Goal: Task Accomplishment & Management: Use online tool/utility

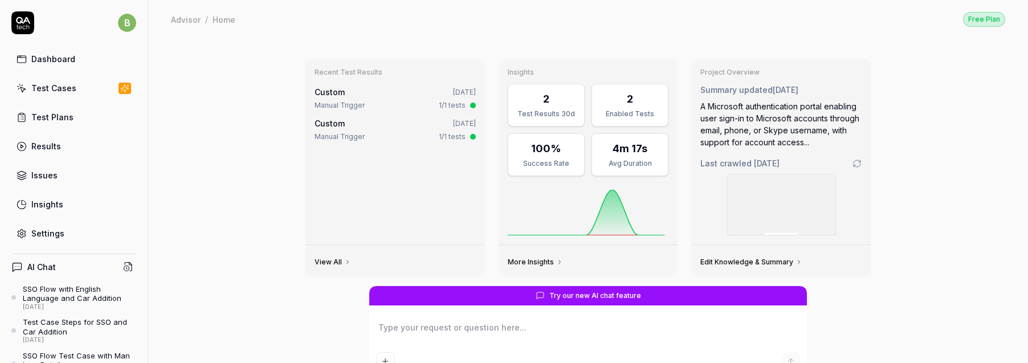
type textarea "*"
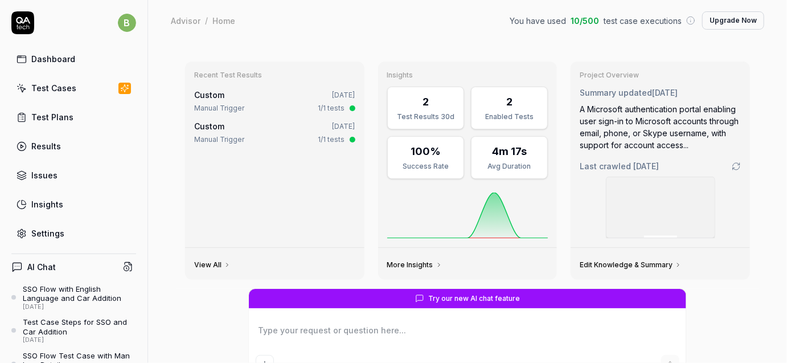
click at [52, 91] on div "Test Cases" at bounding box center [53, 88] width 45 height 12
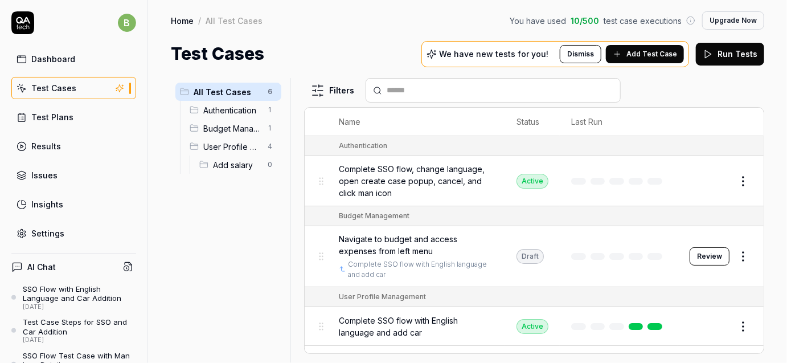
click at [222, 107] on span "Authentication" at bounding box center [232, 110] width 58 height 12
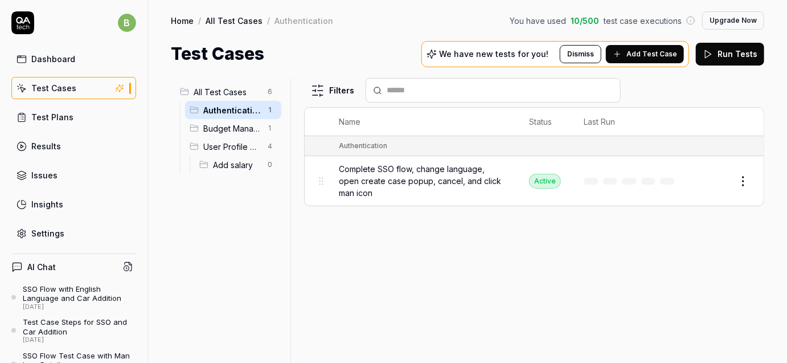
click at [73, 114] on link "Test Plans" at bounding box center [73, 117] width 125 height 22
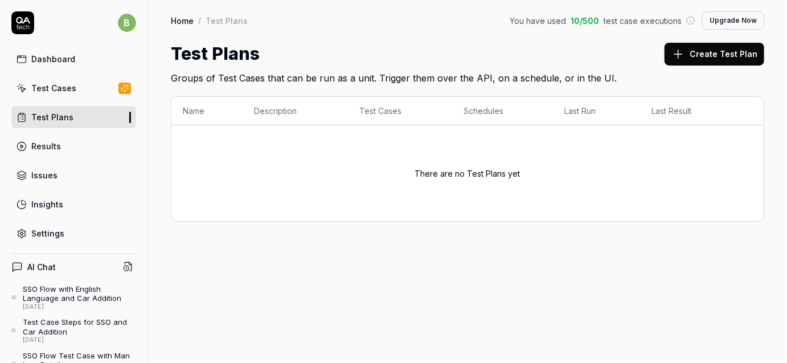
click at [70, 89] on div "Test Cases" at bounding box center [53, 88] width 45 height 12
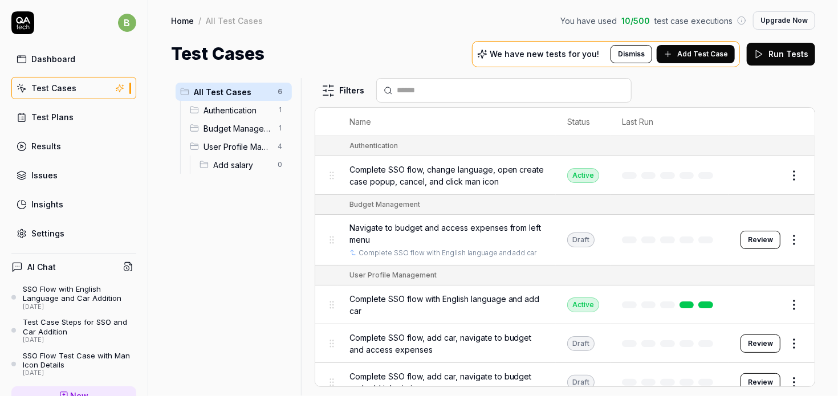
click at [234, 166] on span "Add salary" at bounding box center [242, 165] width 58 height 12
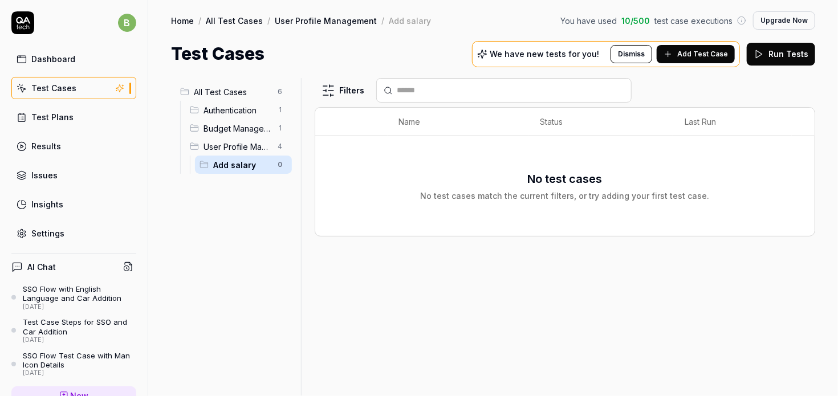
click at [233, 145] on span "User Profile Management" at bounding box center [237, 147] width 68 height 12
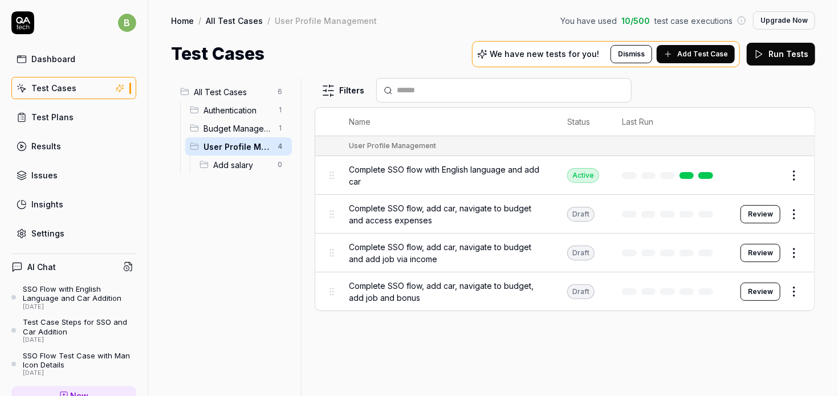
click at [249, 117] on div "Authentication 1" at bounding box center [238, 110] width 107 height 18
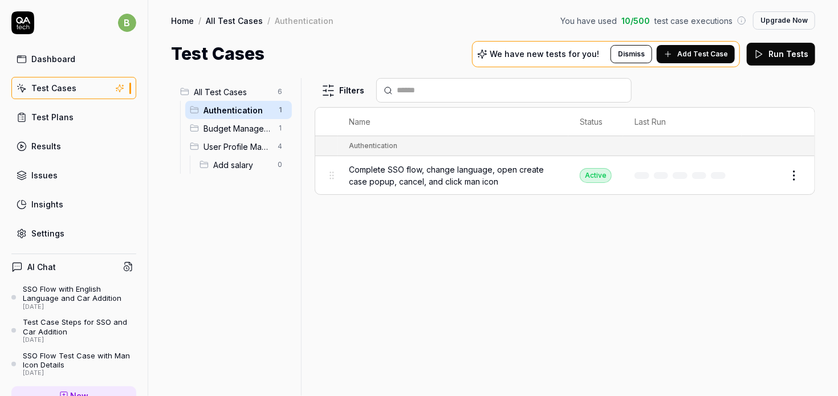
click at [250, 127] on span "Budget Management" at bounding box center [237, 128] width 68 height 12
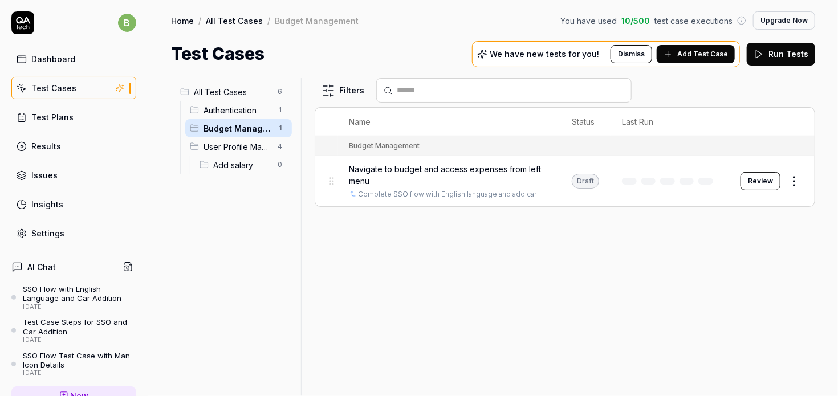
click at [766, 177] on button "Review" at bounding box center [760, 181] width 40 height 18
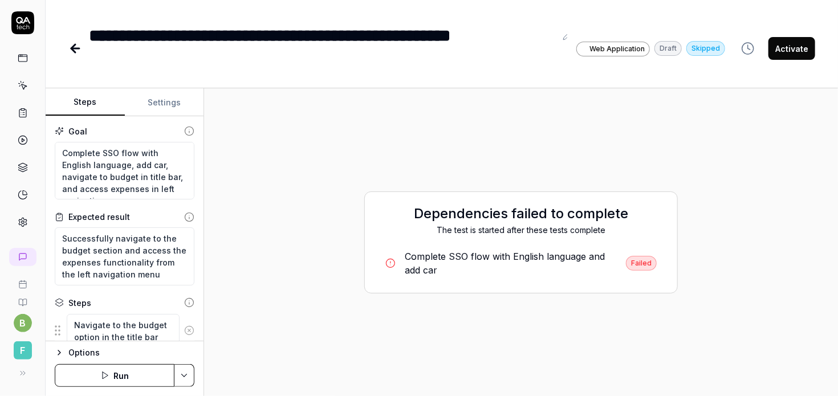
click at [24, 88] on icon at bounding box center [23, 85] width 10 height 10
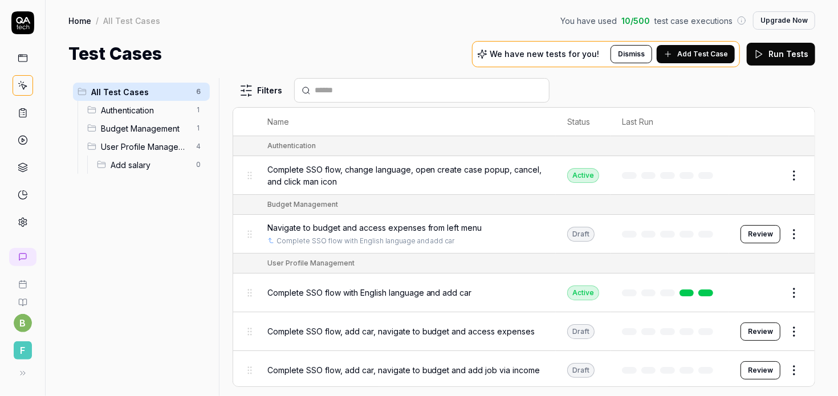
click at [111, 126] on span "Budget Management" at bounding box center [145, 128] width 88 height 12
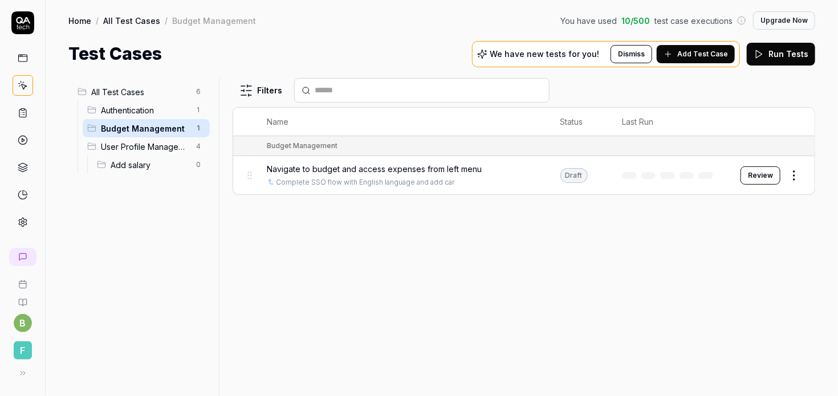
click at [126, 147] on span "User Profile Management" at bounding box center [145, 147] width 88 height 12
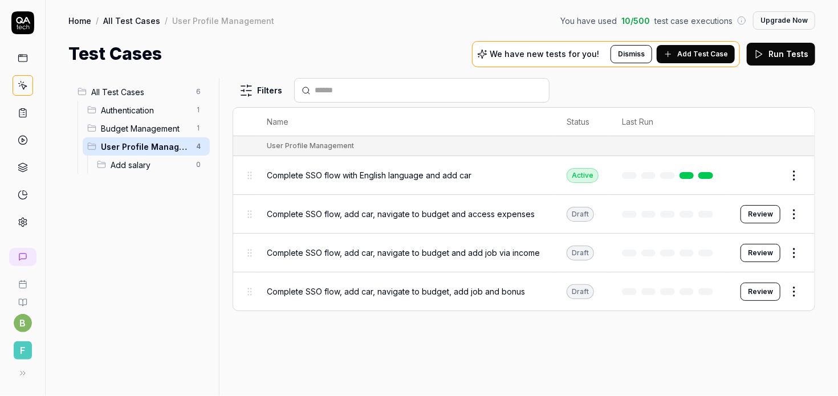
click at [758, 211] on button "Review" at bounding box center [760, 214] width 40 height 18
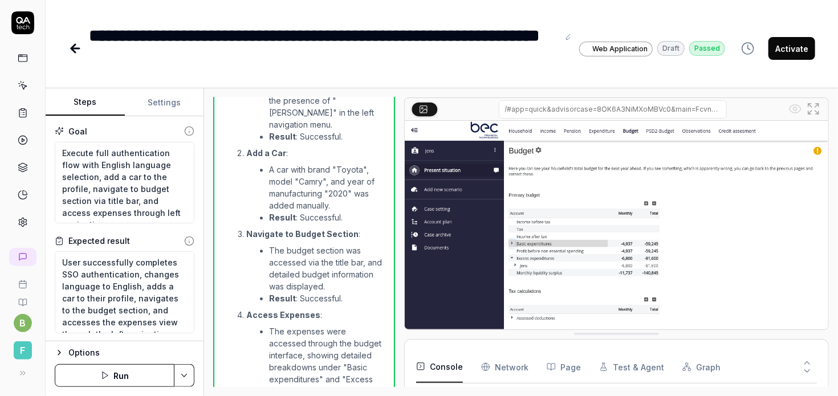
scroll to position [342, 0]
click at [787, 46] on button "Activate" at bounding box center [791, 48] width 47 height 23
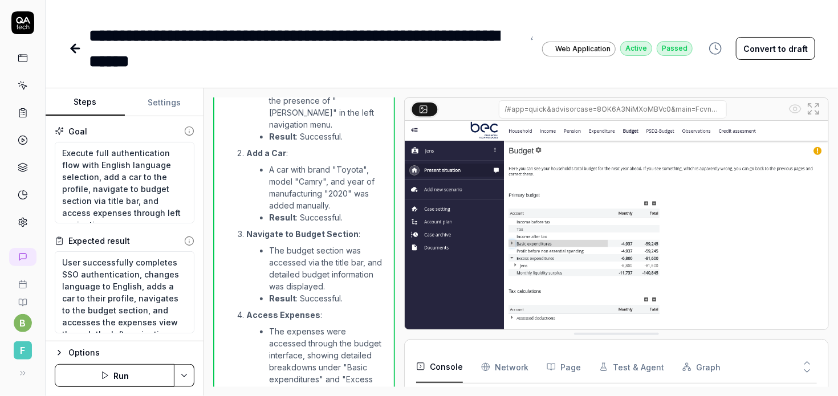
click at [127, 362] on button "Run" at bounding box center [115, 375] width 120 height 23
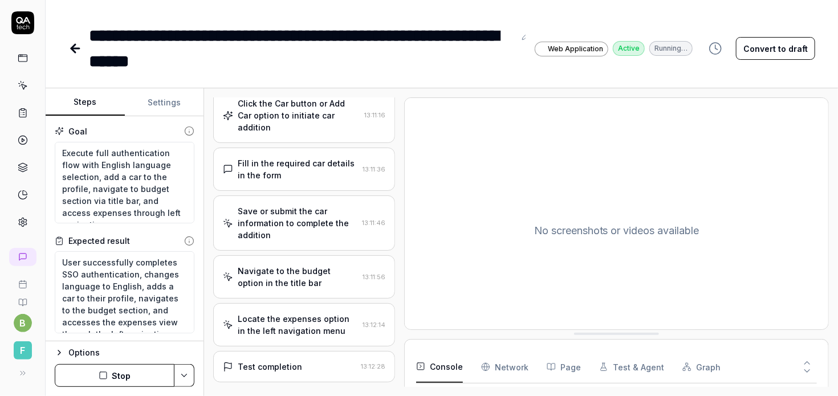
scroll to position [1072, 0]
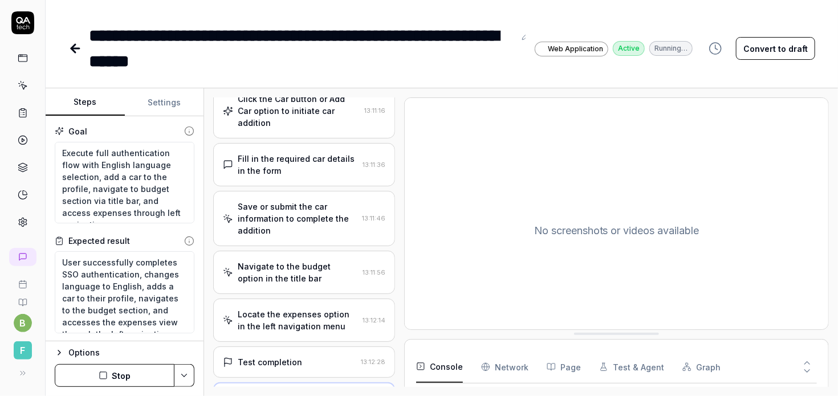
type textarea "*"
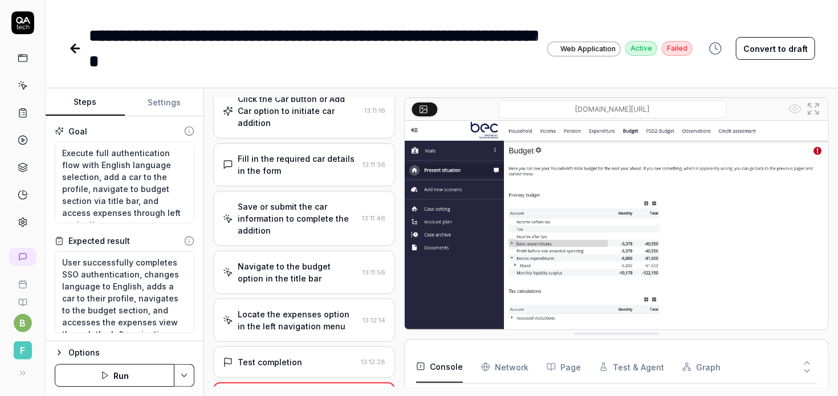
click at [25, 256] on icon at bounding box center [22, 256] width 9 height 9
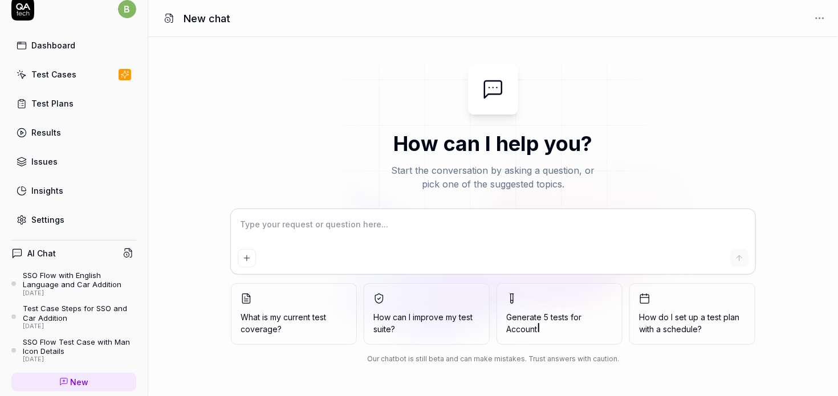
scroll to position [13, 0]
click at [81, 278] on div "SSO Flow with English Language and Car Addition" at bounding box center [79, 280] width 113 height 19
type textarea "*"
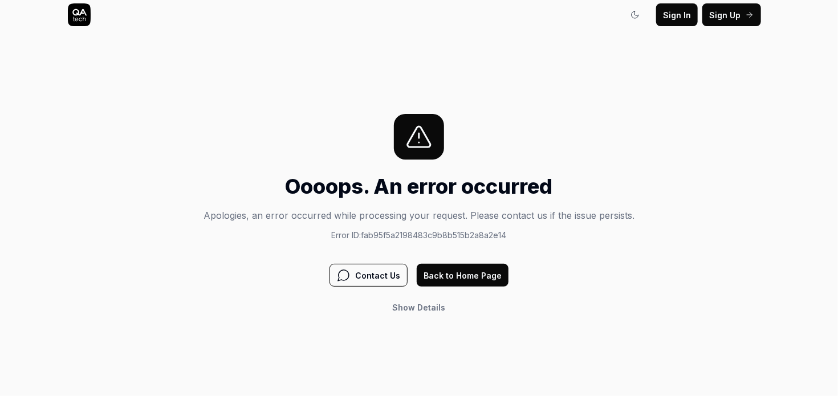
click at [686, 18] on span "Sign In" at bounding box center [677, 15] width 28 height 12
click at [673, 13] on span "Sign In" at bounding box center [677, 15] width 28 height 12
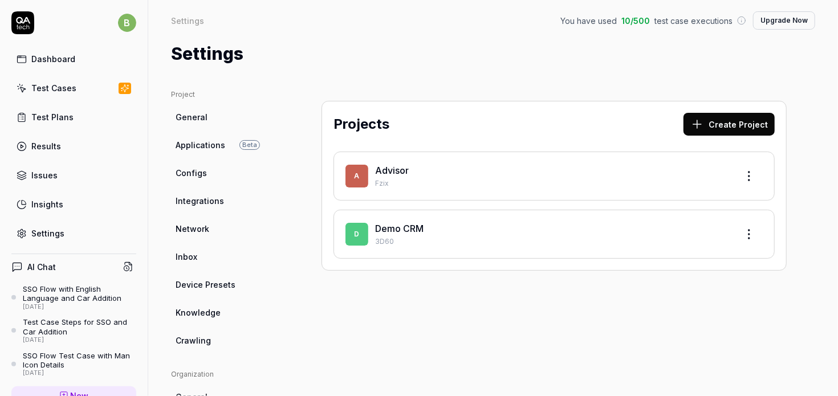
click at [30, 28] on icon at bounding box center [22, 22] width 23 height 23
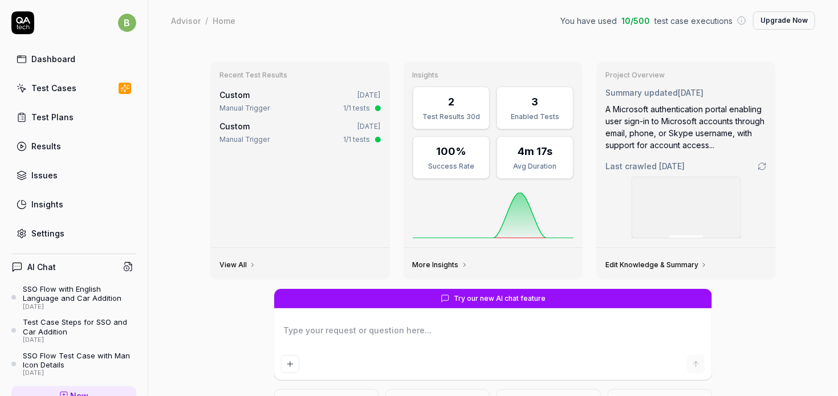
click at [68, 87] on div "Test Cases" at bounding box center [53, 88] width 45 height 12
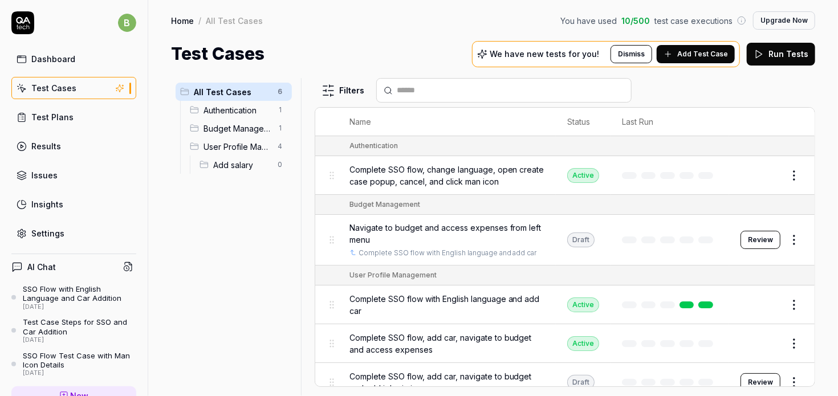
click at [56, 303] on div "[DATE]" at bounding box center [79, 307] width 113 height 8
type textarea "*"
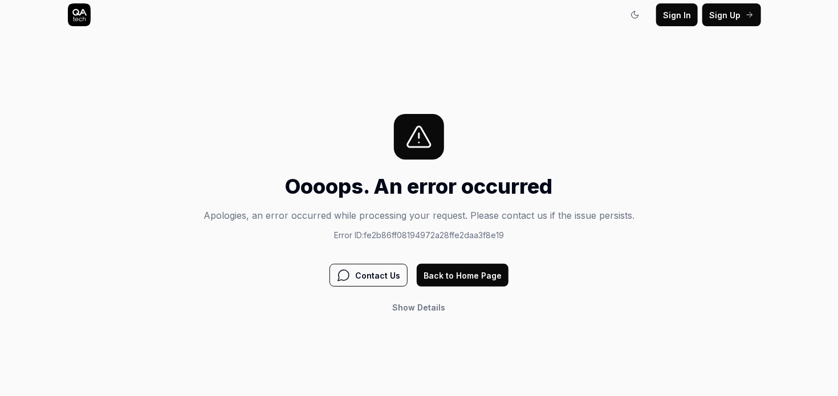
click at [77, 15] on icon at bounding box center [79, 14] width 23 height 23
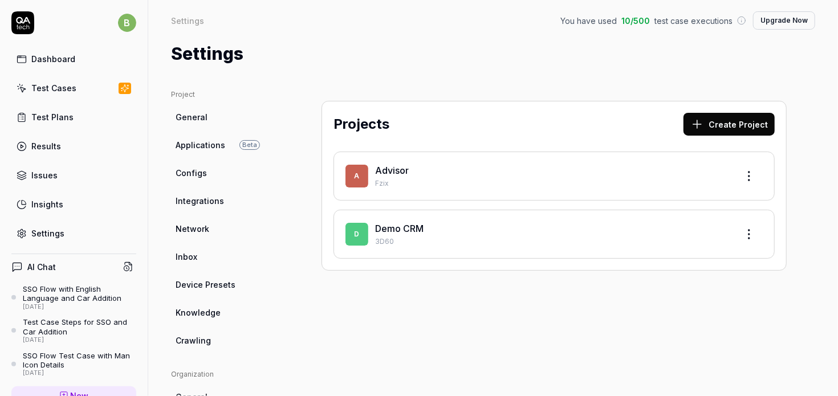
click at [53, 264] on h4 "AI Chat" at bounding box center [41, 267] width 28 height 12
click at [18, 262] on icon at bounding box center [16, 267] width 11 height 11
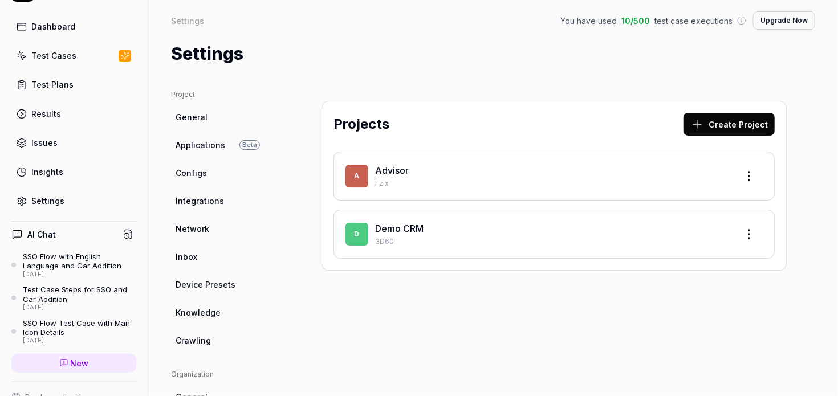
scroll to position [35, 0]
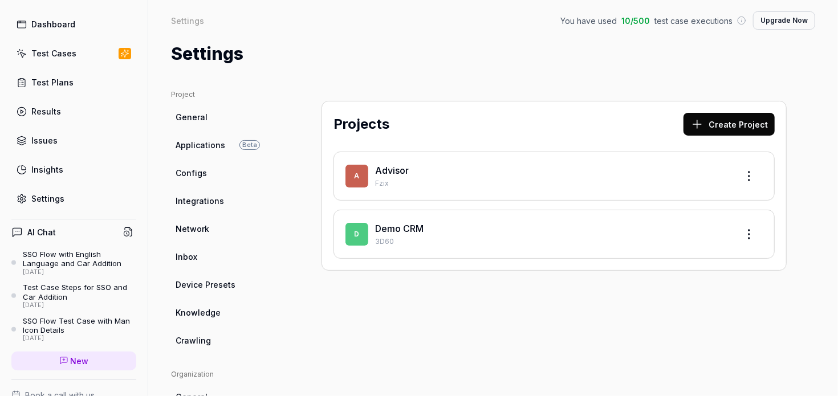
click at [104, 355] on link "New" at bounding box center [73, 361] width 125 height 19
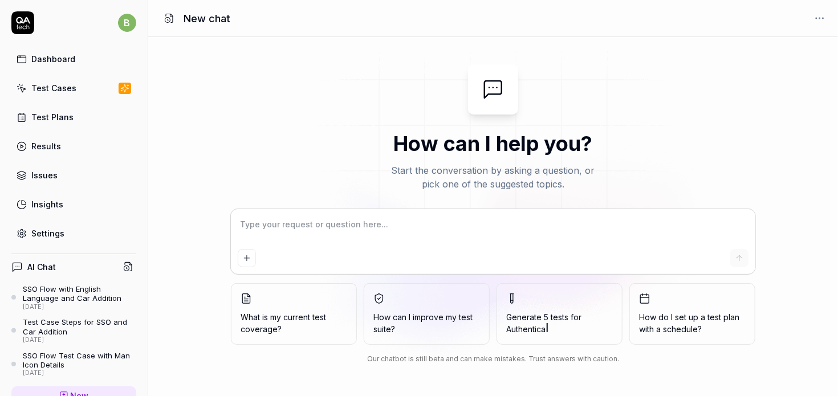
type textarea "*"
click at [308, 223] on textarea at bounding box center [493, 230] width 510 height 28
type textarea "u"
type textarea "*"
type textarea "us"
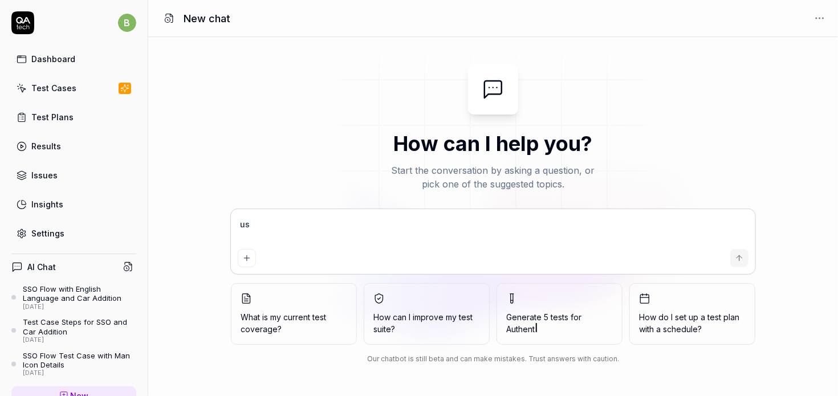
type textarea "*"
type textarea "use"
type textarea "*"
type textarea "use"
type textarea "*"
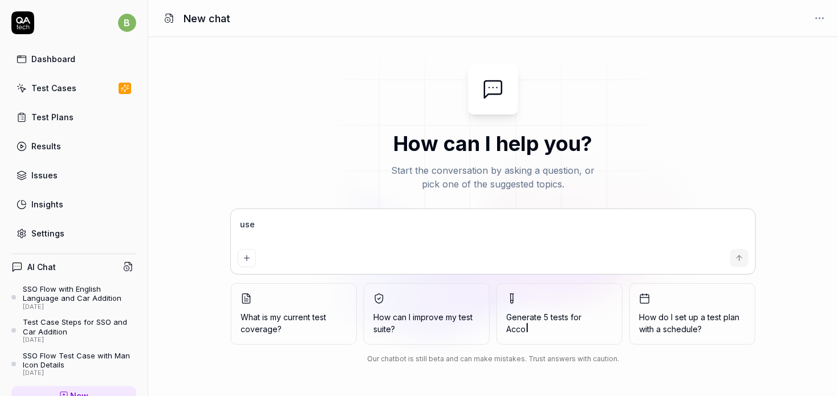
type textarea "use t"
type textarea "*"
type textarea "use th"
type textarea "*"
type textarea "use the"
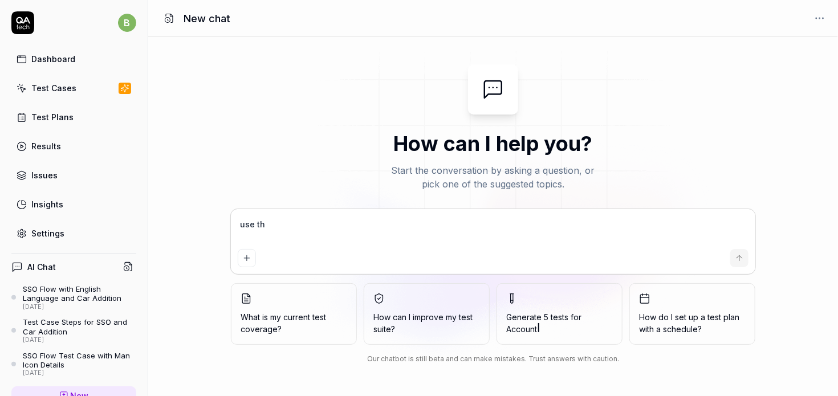
type textarea "*"
type textarea "use the"
type textarea "*"
type textarea "use the s"
type textarea "*"
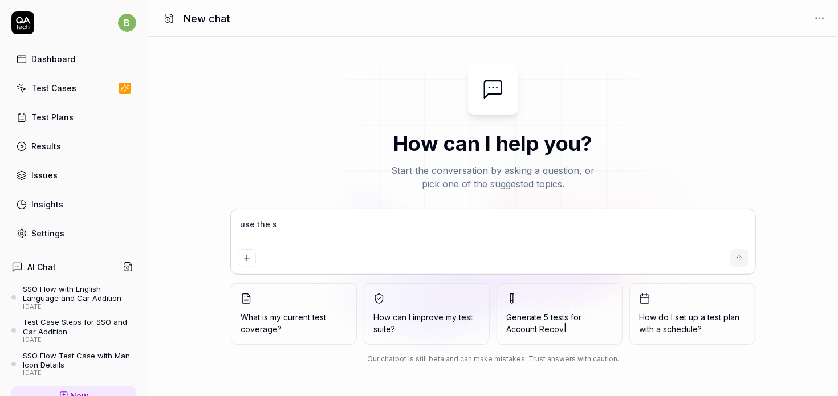
type textarea "use the ss"
type textarea "*"
type textarea "use the sso"
type textarea "*"
type textarea "use the sso"
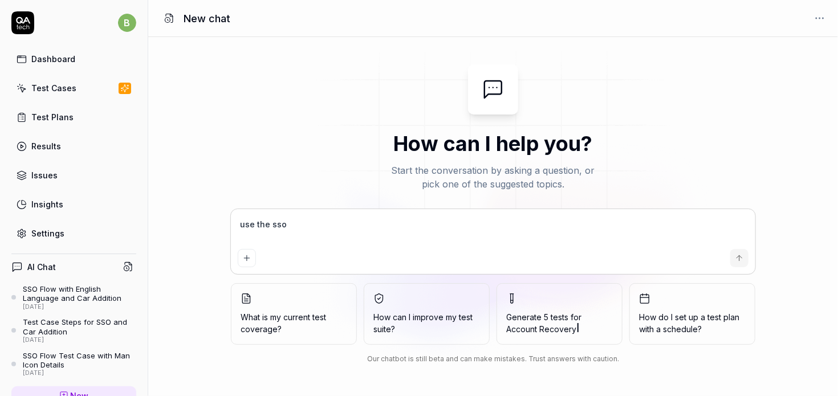
type textarea "*"
type textarea "use the sso a"
type textarea "*"
type textarea "use the sso an"
type textarea "*"
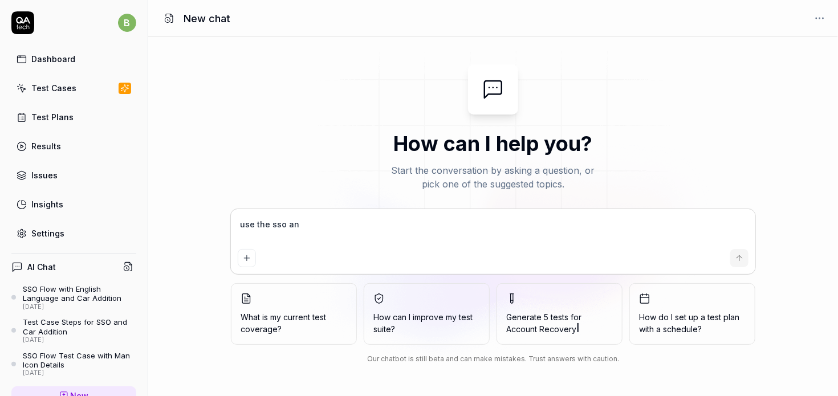
type textarea "use the sso and"
type textarea "*"
type textarea "use the sso and"
type textarea "*"
type textarea "use the sso and"
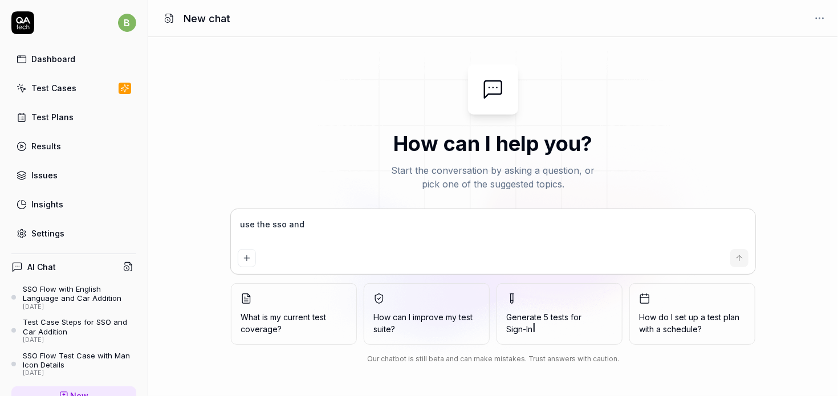
type textarea "*"
type textarea "use the sso an"
type textarea "*"
type textarea "use the sso a"
type textarea "*"
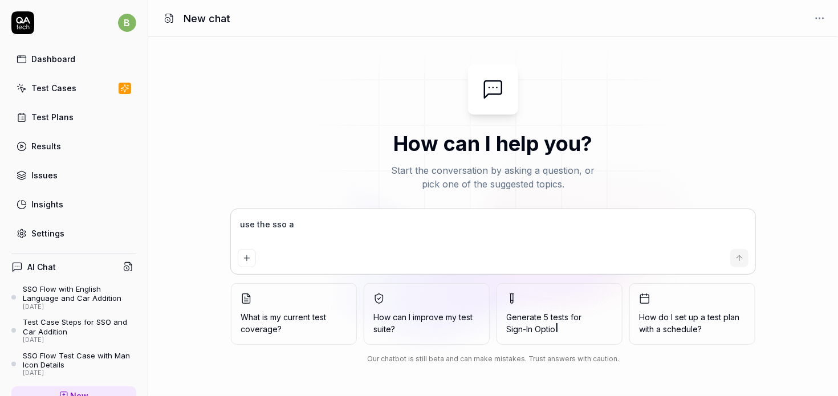
type textarea "use the sso"
type textarea "*"
type textarea "use the sso"
type textarea "*"
type textarea "use the ssol"
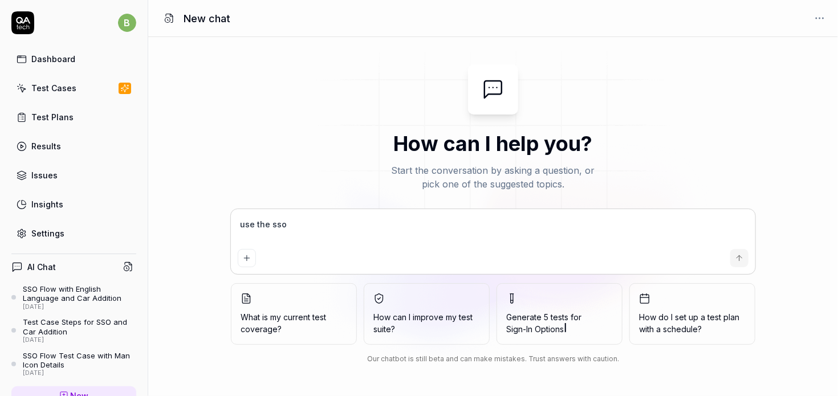
type textarea "*"
type textarea "use the ssolo"
type textarea "*"
type textarea "use the ssol"
type textarea "*"
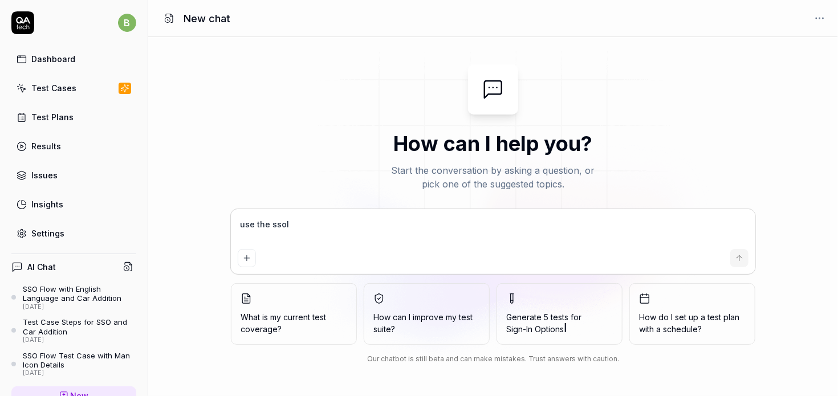
type textarea "use the sso"
type textarea "*"
type textarea "use the sso"
type textarea "*"
type textarea "use the sso l"
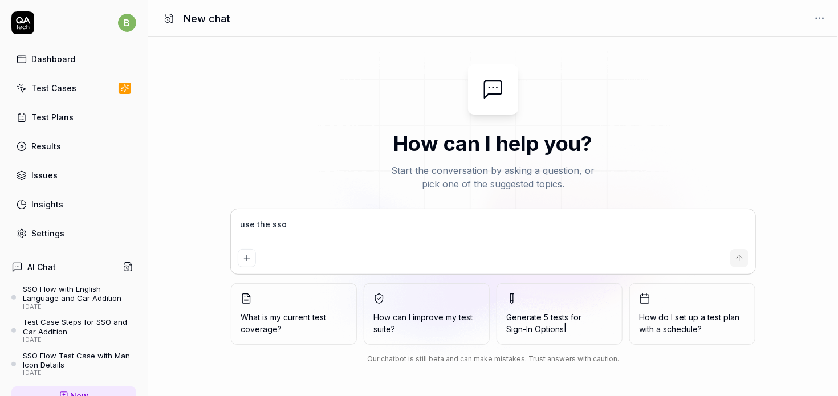
type textarea "*"
type textarea "use the sso lo"
type textarea "*"
type textarea "use the sso log"
type textarea "*"
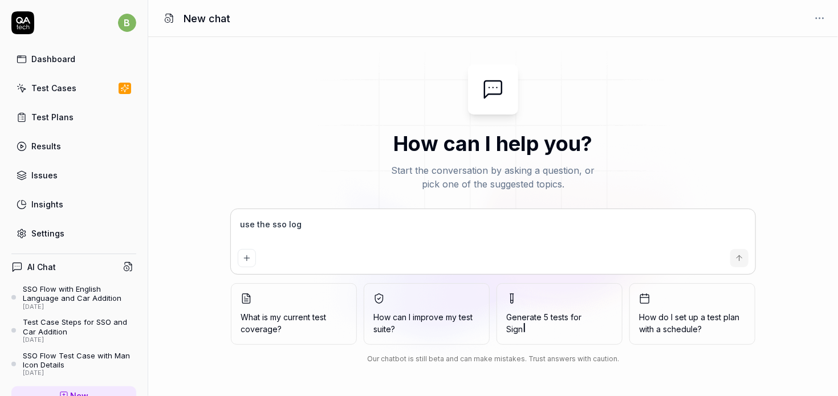
type textarea "use the sso logi"
type textarea "*"
type textarea "use the sso login"
type textarea "*"
type textarea "use the sso login"
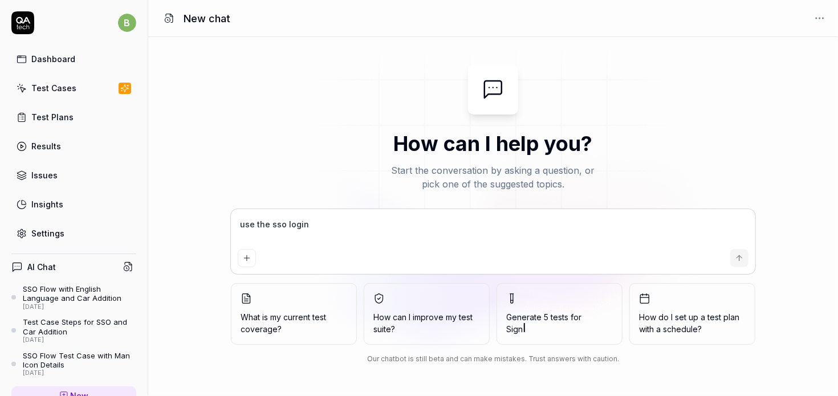
type textarea "*"
type textarea "use the sso login t"
type textarea "*"
type textarea "use the sso login te"
type textarea "*"
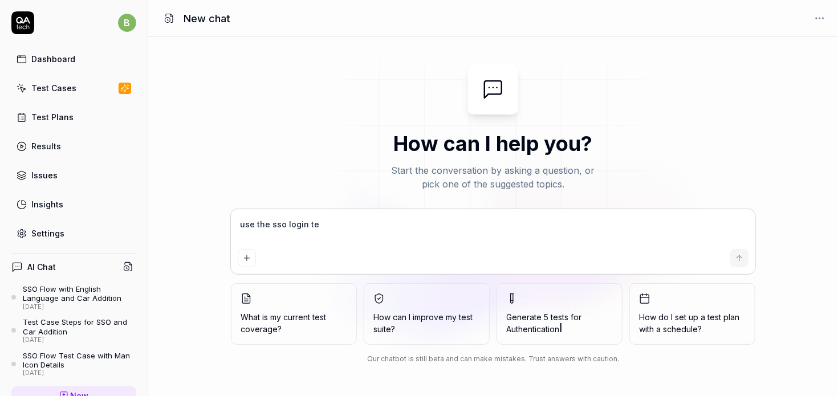
type textarea "use the sso login tes"
type textarea "*"
type textarea "use the sso login test"
type textarea "*"
type textarea "use the sso login test"
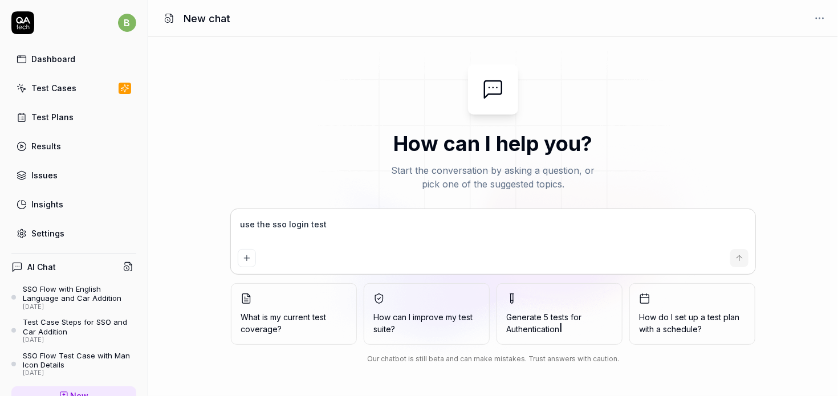
type textarea "*"
type textarea "use the sso login test c"
type textarea "*"
type textarea "use the sso login test ca"
type textarea "*"
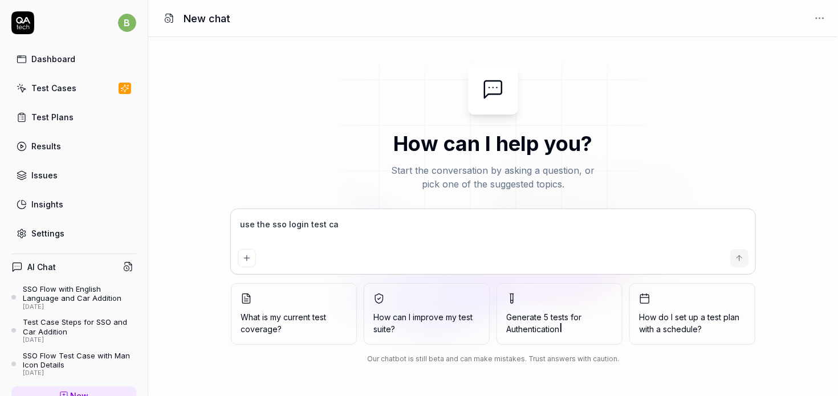
type textarea "use the sso login test cas"
type textarea "*"
type textarea "use the sso login test case"
type textarea "*"
type textarea "use the sso login test case"
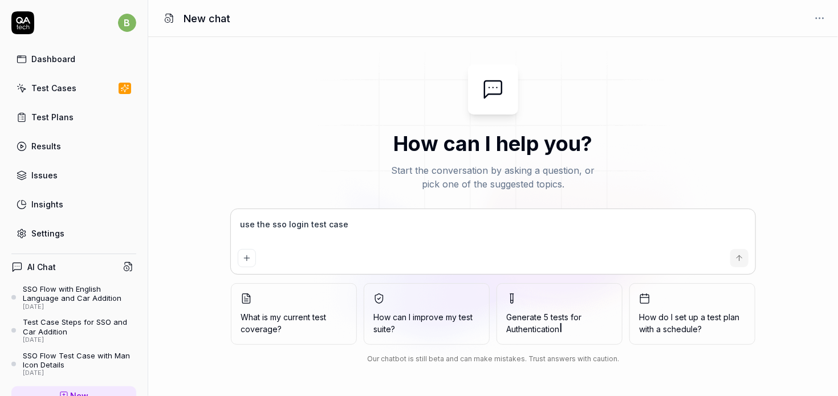
type textarea "*"
type textarea "use the sso login test case a"
type textarea "*"
type textarea "use the sso login test case an"
type textarea "*"
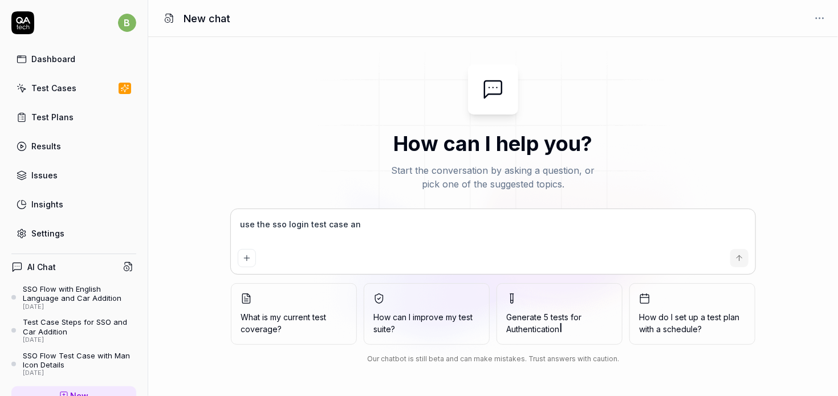
type textarea "use the sso login test case and"
type textarea "*"
type textarea "use the sso login test case and"
type textarea "*"
type textarea "use the sso login test case and t"
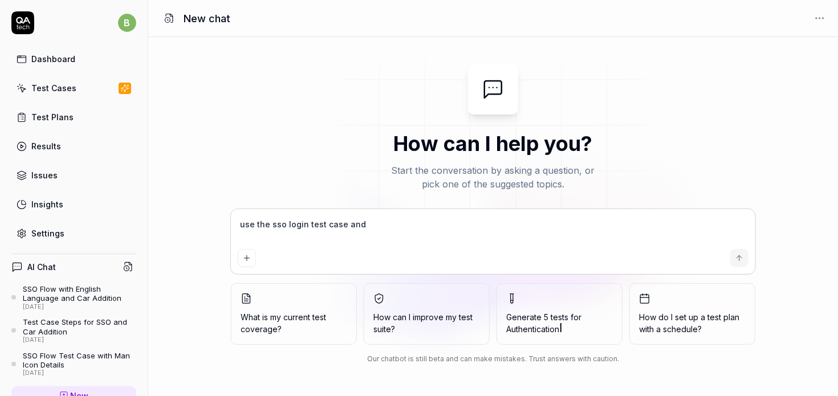
type textarea "*"
type textarea "use the sso login test case and th"
type textarea "*"
type textarea "use the sso login test case and the"
type textarea "*"
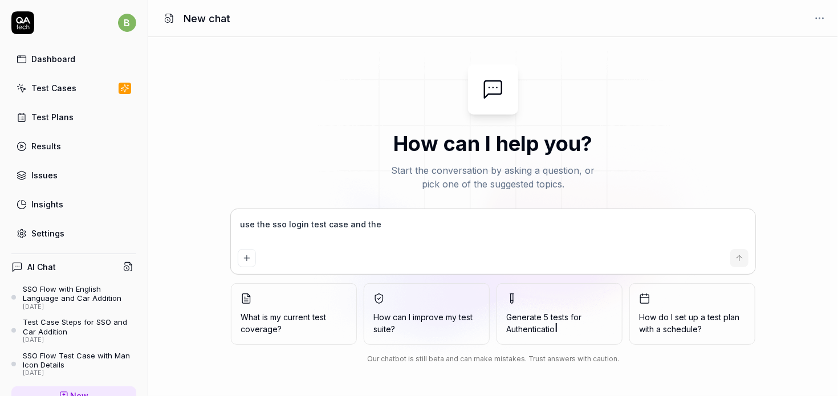
type textarea "use the sso login test case and then"
type textarea "*"
type textarea "use the sso login test case and then"
type textarea "*"
type textarea "use the sso login test case and then a"
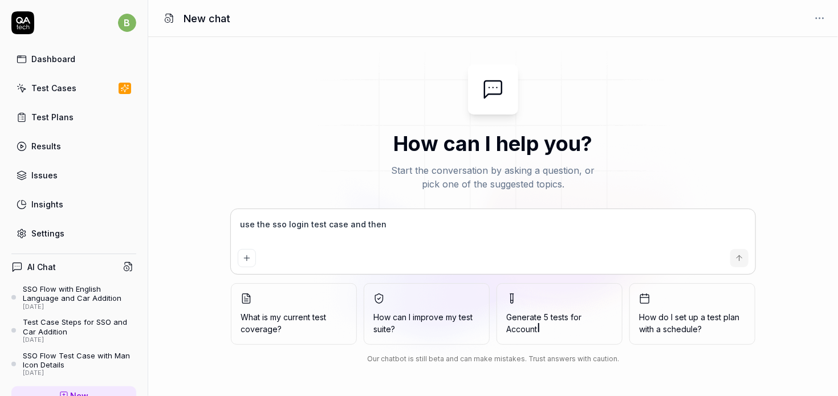
type textarea "*"
type textarea "use the sso login test case and then ad"
type textarea "*"
type textarea "use the sso login test case and then add"
type textarea "*"
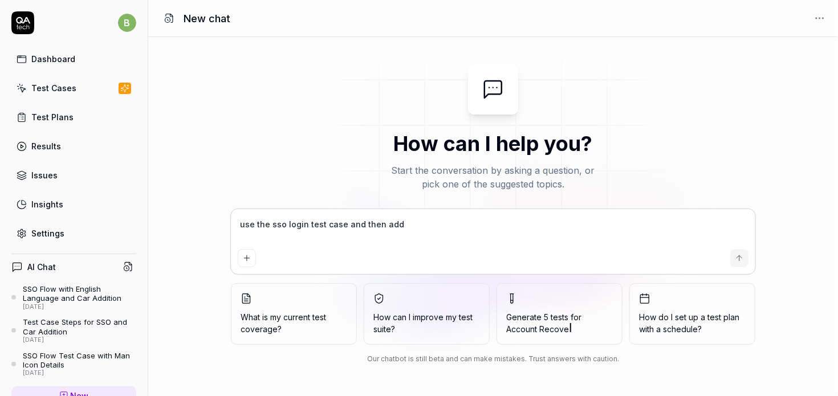
type textarea "use the sso login test case and then add"
type textarea "*"
type textarea "use the sso login test case and then add a"
type textarea "*"
type textarea "use the sso login test case and then add a"
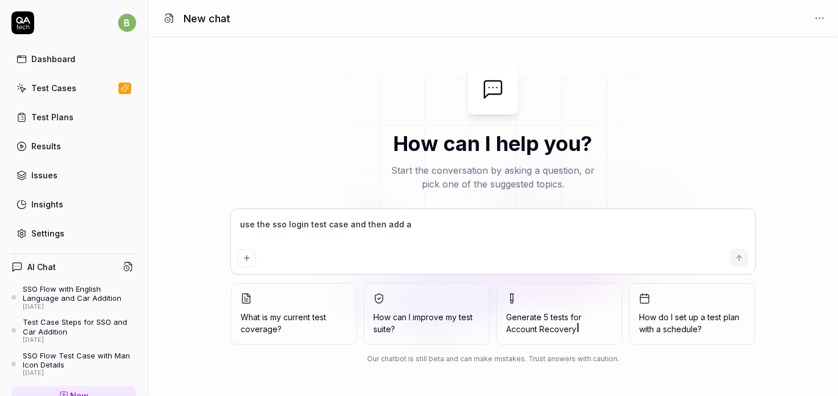
type textarea "*"
type textarea "use the sso login test case and then add a m"
type textarea "*"
type textarea "use the sso login test case and then add a ma"
type textarea "*"
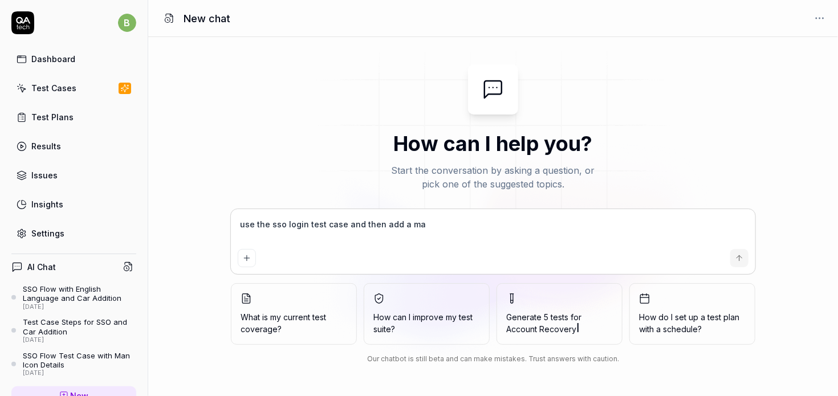
type textarea "use the sso login test case and then add a man"
type textarea "*"
type textarea "use the sso login test case and then add a man"
type textarea "*"
type textarea "use the sso login test case and then add a man a"
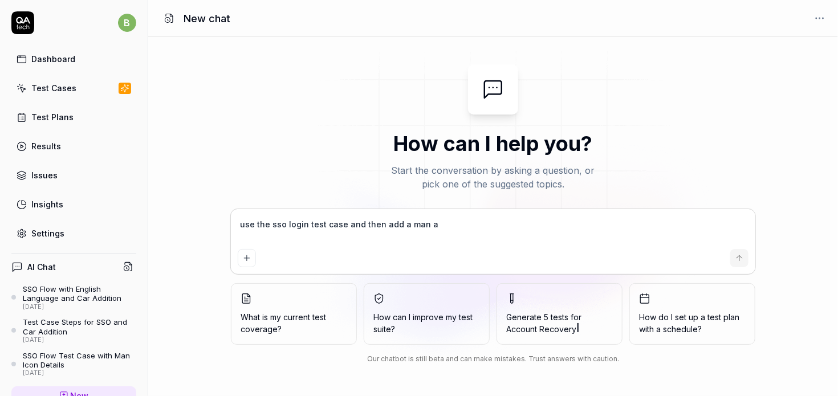
type textarea "*"
type textarea "use the sso login test case and then add a man an"
type textarea "*"
type textarea "use the sso login test case and then add a man and"
type textarea "*"
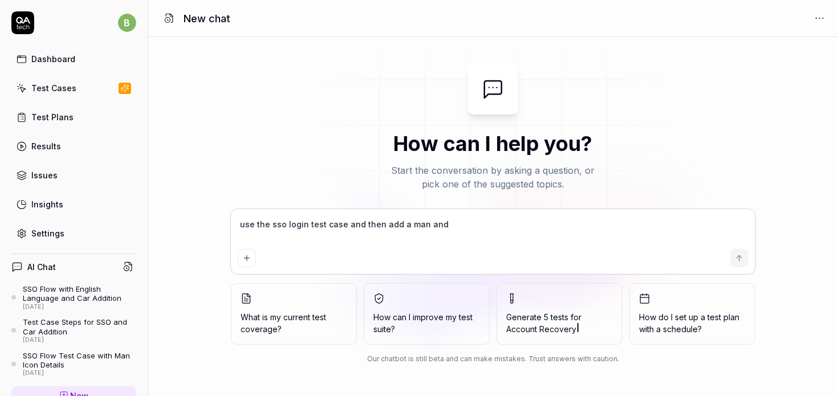
type textarea "use the sso login test case and then add a man and"
type textarea "*"
type textarea "use the sso login test case and then add a man and a"
type textarea "*"
type textarea "use the sso login test case and then add a man and a"
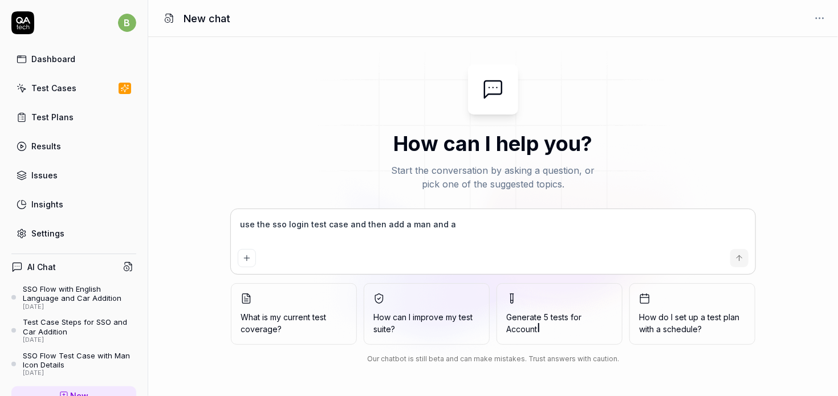
type textarea "*"
type textarea "use the sso login test case and then add a man and a c"
type textarea "*"
type textarea "use the sso login test case and then add a man and a ca"
type textarea "*"
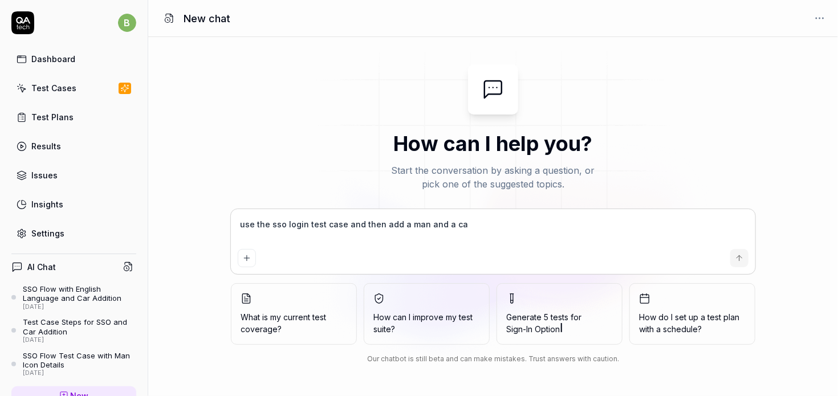
type textarea "use the sso login test case and then add a man and a car"
type textarea "*"
type textarea "use the sso login test case and then add a man and a car"
type textarea "*"
type textarea "use the sso login test case and then add a man and a car w"
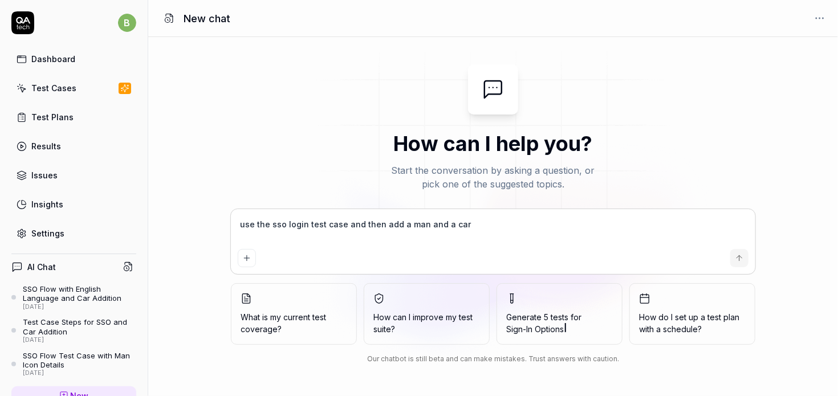
type textarea "*"
type textarea "use the sso login test case and then add a man and a car wi"
type textarea "*"
type textarea "use the sso login test case and then add a man and a car wit"
type textarea "*"
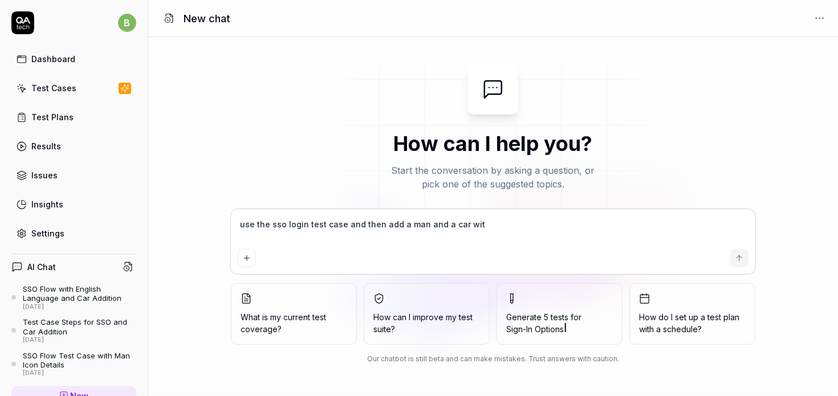
type textarea "use the sso login test case and then add a man and a car with"
type textarea "*"
type textarea "use the sso login test case and then add a man and a car with"
type textarea "*"
type textarea "use the sso login test case and then add a man and a car with a"
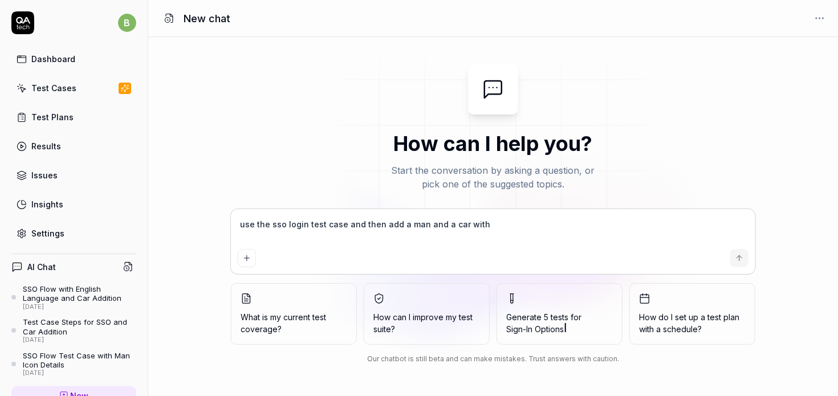
type textarea "*"
type textarea "use the sso login test case and then add a man and a car with a"
type textarea "*"
type textarea "use the sso login test case and then add a man and a car with a s"
type textarea "*"
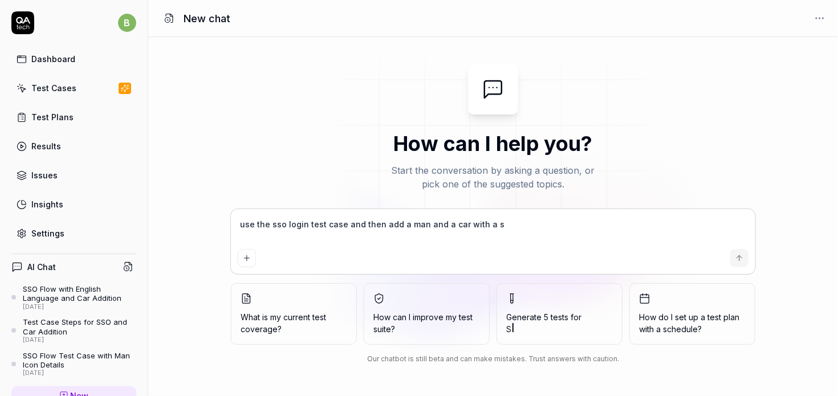
type textarea "use the sso login test case and then add a man and a car with a sa"
type textarea "*"
type textarea "use the sso login test case and then add a man and a car with a sal"
type textarea "*"
type textarea "use the sso login test case and then add a man and a car with a sala"
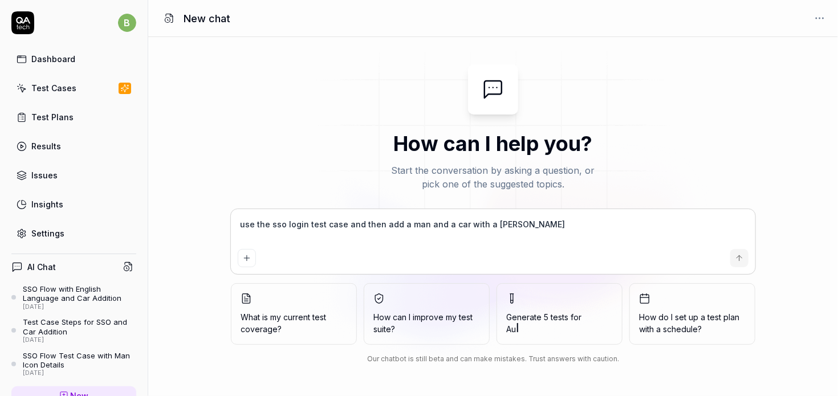
type textarea "*"
type textarea "use the sso login test case and then add a man and a car with a salar"
type textarea "*"
type textarea "use the sso login test case and then add a man and a car with a salary"
type textarea "*"
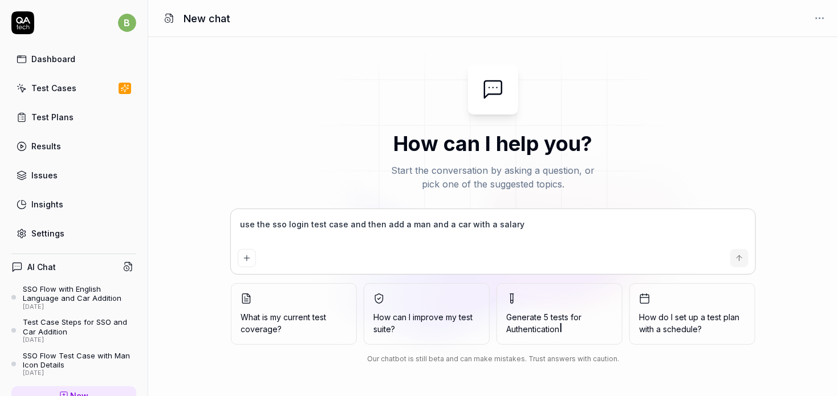
type textarea "use the sso login test case and then add a man and a car with a salary"
type textarea "*"
type textarea "use the sso login test case and then add a man and a car with a salary o"
type textarea "*"
type textarea "use the sso login test case and then add a man and a car with a salary of"
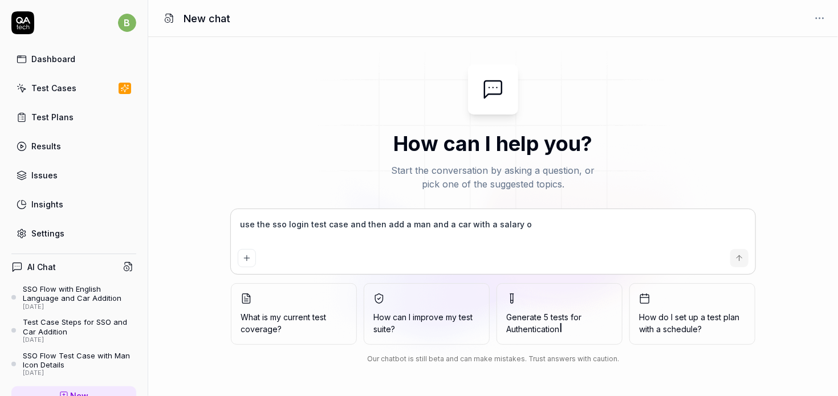
type textarea "*"
type textarea "use the sso login test case and then add a man and a car with a salary of"
type textarea "*"
type textarea "use the sso login test case and then add a man and a car with a salary of 1"
type textarea "*"
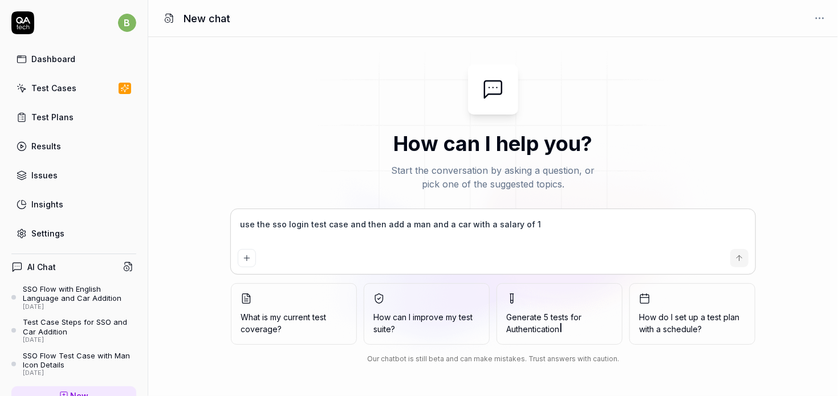
type textarea "use the sso login test case and then add a man and a car with a salary of 10"
type textarea "*"
type textarea "use the sso login test case and then add a man and a car with a salary of 100"
type textarea "*"
type textarea "use the sso login test case and then add a man and a car with a salary of 100."
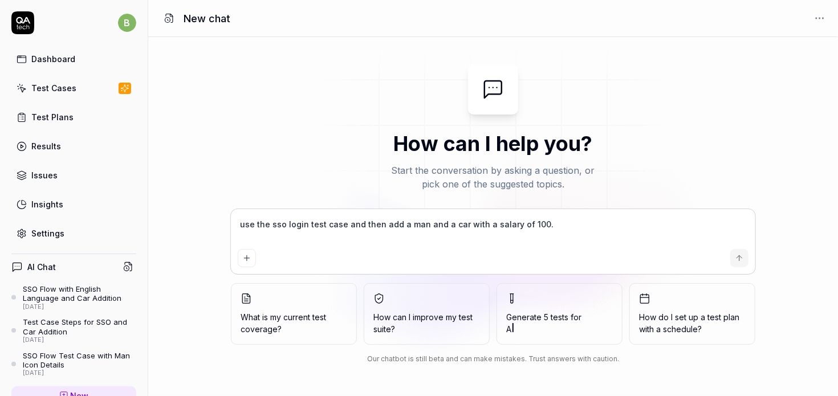
type textarea "*"
type textarea "use the sso login test case and then add a man and a car with a salary of 100.0"
type textarea "*"
type textarea "use the sso login test case and then add a man and a car with a salary of 100.00"
type textarea "*"
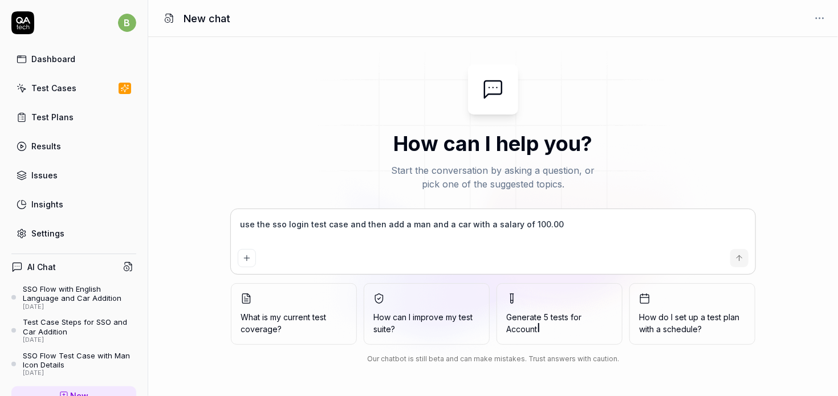
type textarea "use the sso login test case and then add a man and a car with a salary of 100.0…"
type textarea "*"
type textarea "use the sso login test case and then add a man and a car with a salary of 100.0…"
type textarea "*"
type textarea "use the sso login test case and then add a man and a car with a salary of 100.0…"
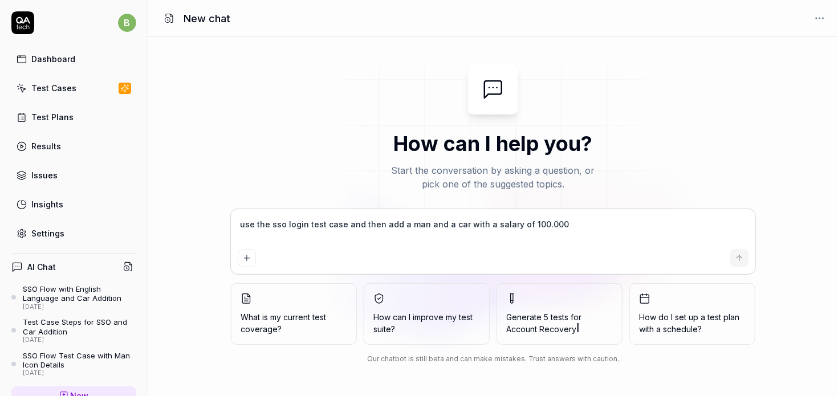
type textarea "*"
type textarea "use the sso login test case and then add a man and a car with a salary of 100.0…"
type textarea "*"
type textarea "use the sso login test case and then add a man and a car with a salary of 100.0…"
type textarea "*"
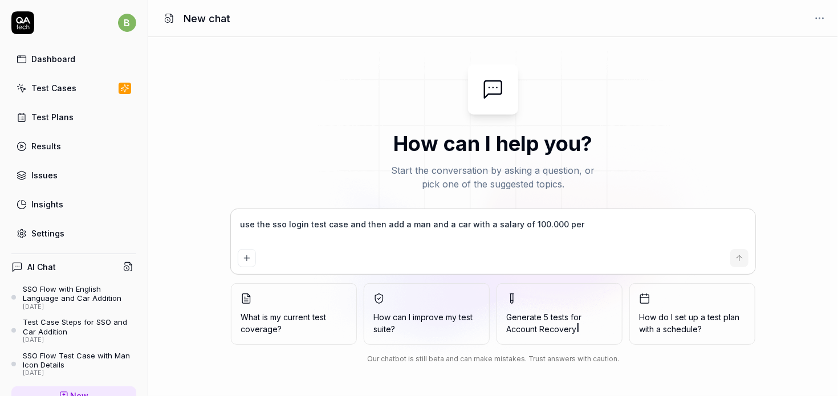
type textarea "use the sso login test case and then add a man and a car with a salary of 100.0…"
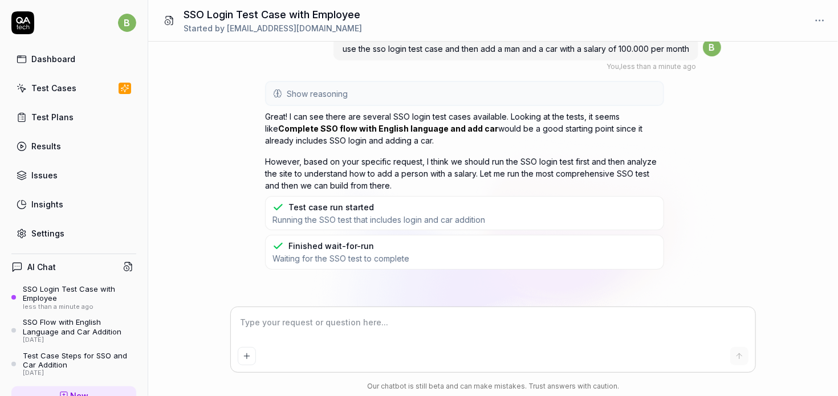
scroll to position [59, 0]
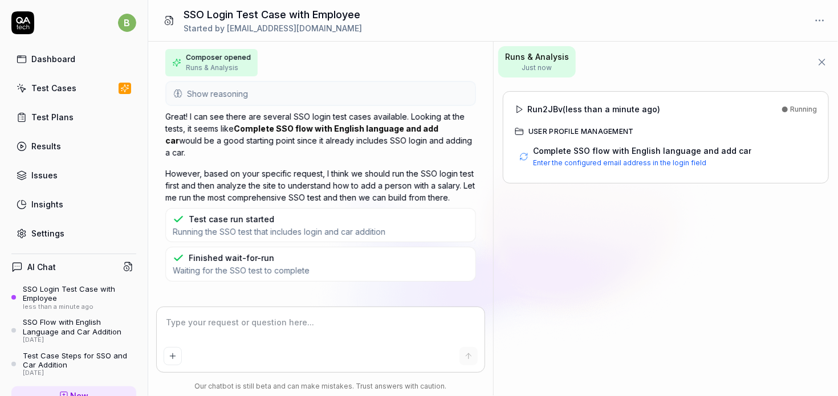
click at [520, 109] on polygon at bounding box center [519, 109] width 5 height 7
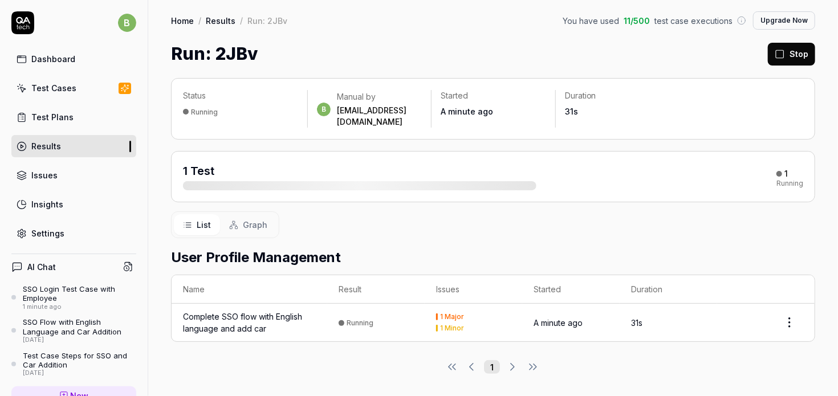
click at [55, 300] on div "SSO Login Test Case with Employee" at bounding box center [79, 293] width 113 height 19
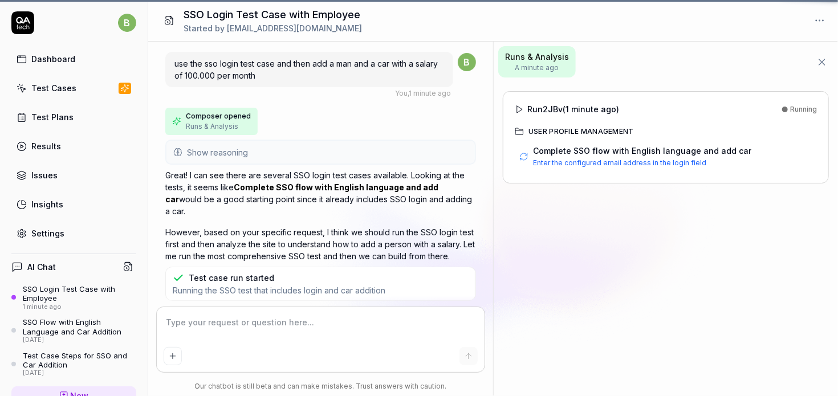
scroll to position [59, 0]
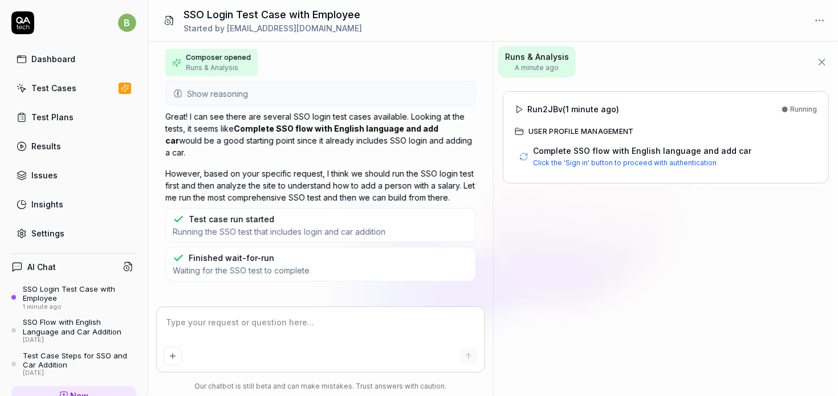
click at [519, 109] on icon at bounding box center [518, 109] width 9 height 9
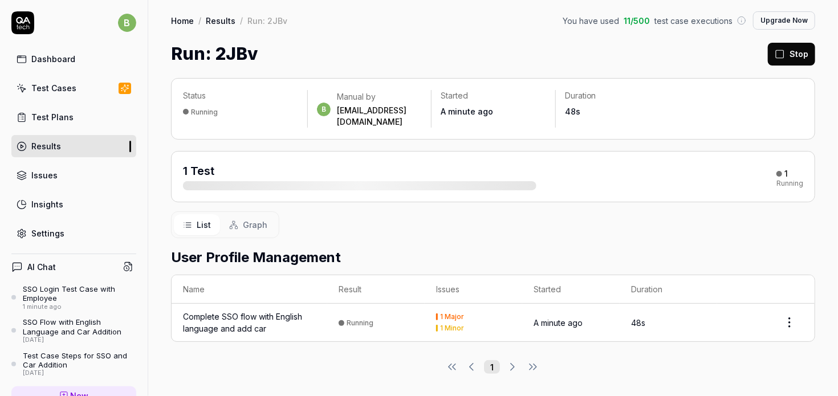
click at [289, 311] on div "Complete SSO flow with English language and add car" at bounding box center [249, 323] width 133 height 24
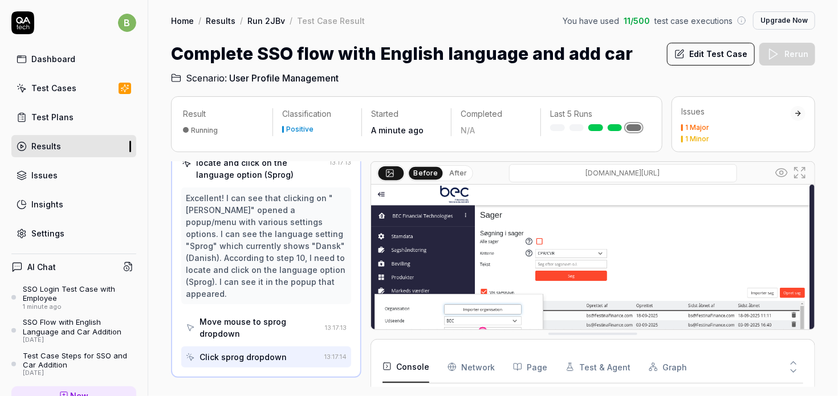
scroll to position [569, 0]
click at [125, 267] on icon at bounding box center [128, 267] width 10 height 10
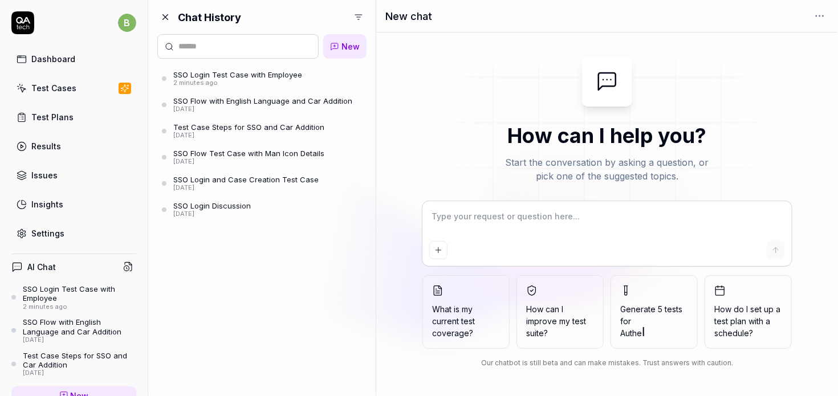
click at [255, 80] on div "2 minutes ago" at bounding box center [237, 83] width 129 height 8
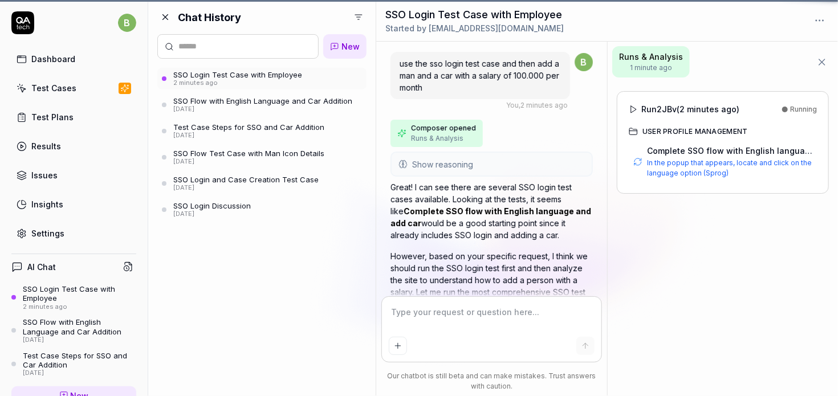
scroll to position [140, 0]
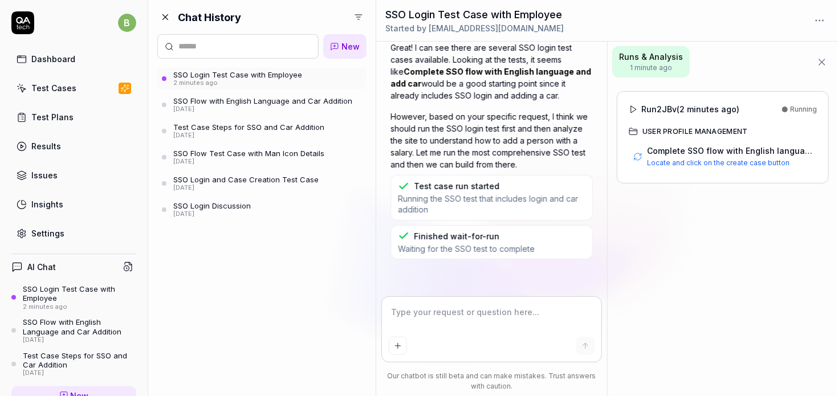
click at [50, 116] on div "Test Plans" at bounding box center [52, 117] width 42 height 12
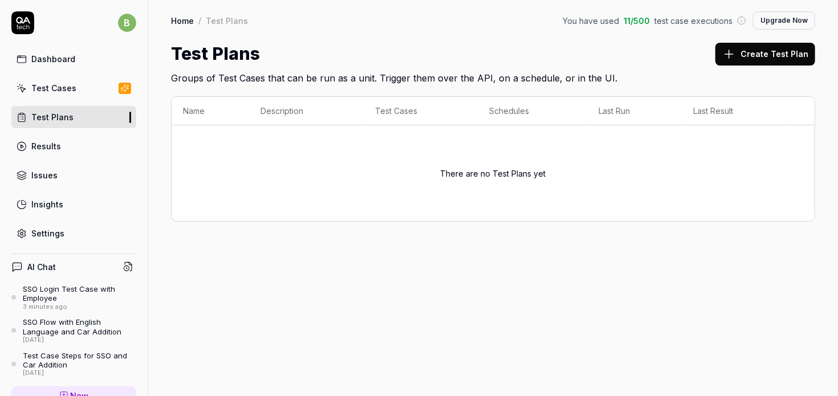
click at [779, 51] on button "Create Test Plan" at bounding box center [765, 54] width 100 height 23
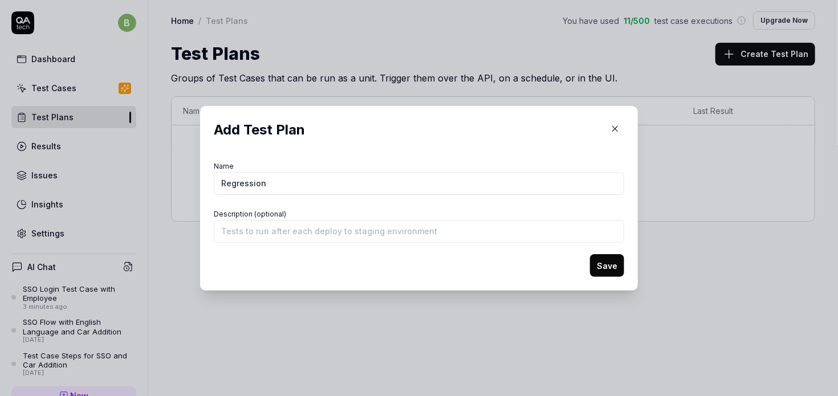
click at [612, 269] on button "Save" at bounding box center [607, 265] width 34 height 23
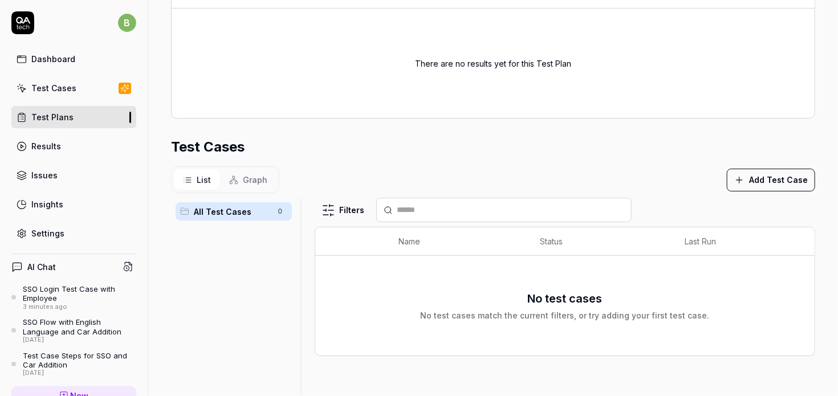
scroll to position [222, 0]
click at [755, 181] on button "Add Test Case" at bounding box center [770, 178] width 88 height 23
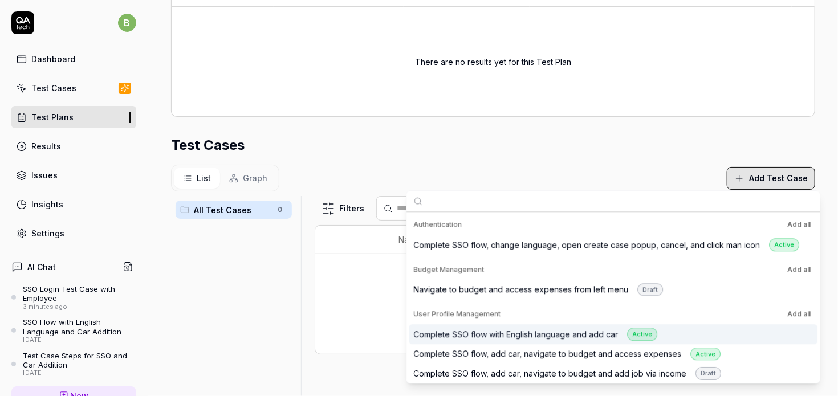
click at [514, 334] on div "Complete SSO flow with English language and add car Active" at bounding box center [535, 334] width 244 height 13
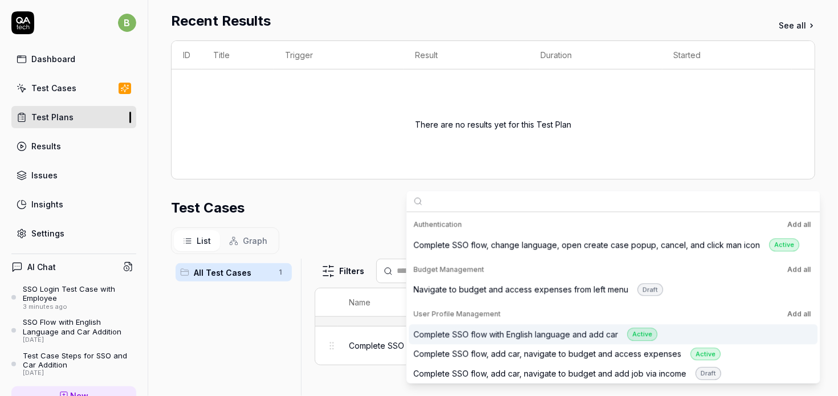
scroll to position [284, 0]
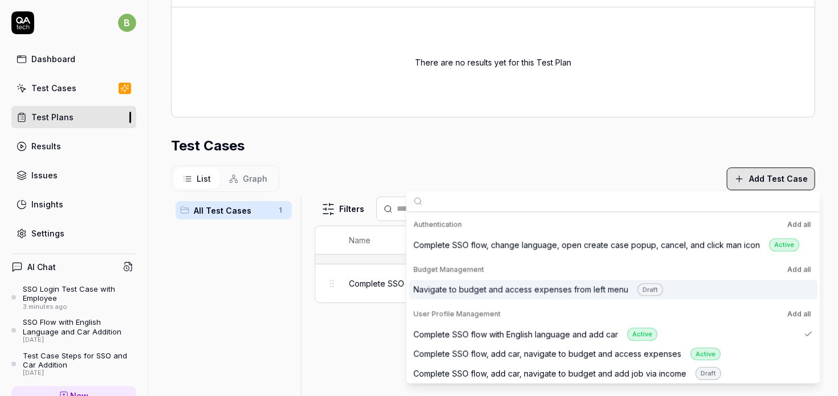
click at [381, 329] on div "Filters Name Status Last Run Complete SSO flow with English language and add ca…" at bounding box center [565, 339] width 500 height 285
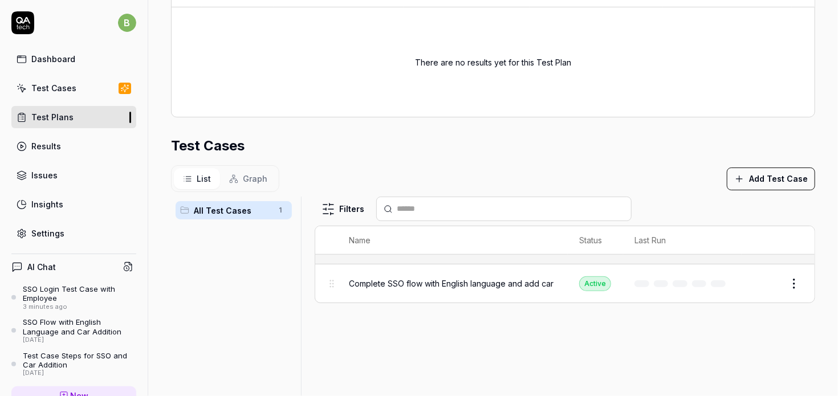
click at [71, 88] on div "Test Cases" at bounding box center [53, 88] width 45 height 12
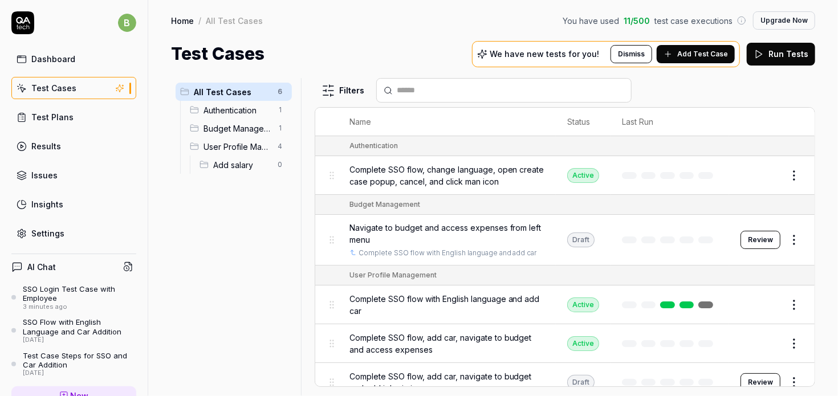
click at [214, 111] on span "Authentication" at bounding box center [237, 110] width 68 height 12
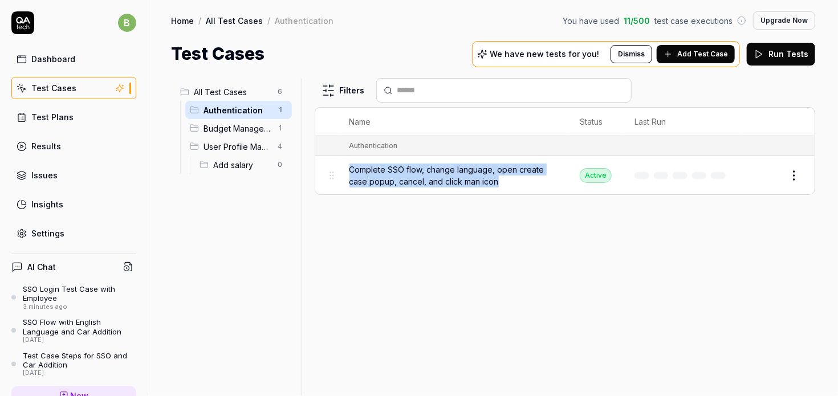
drag, startPoint x: 345, startPoint y: 164, endPoint x: 500, endPoint y: 174, distance: 155.3
click at [500, 174] on td "Complete SSO flow, change language, open create case popup, cancel, and click m…" at bounding box center [453, 175] width 230 height 38
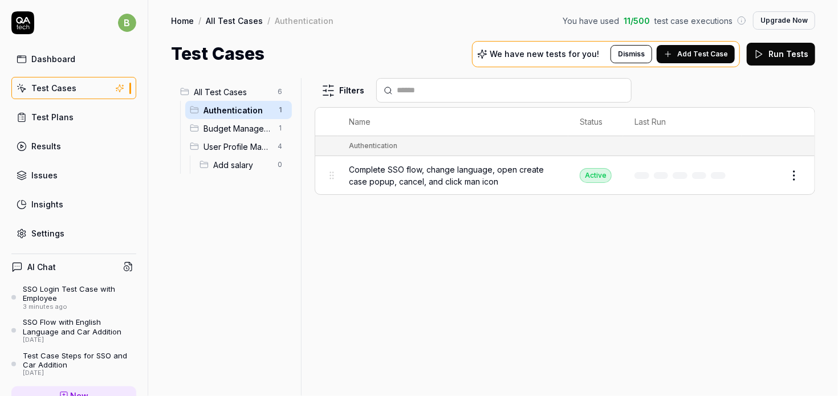
click at [240, 129] on span "Budget Management" at bounding box center [237, 128] width 68 height 12
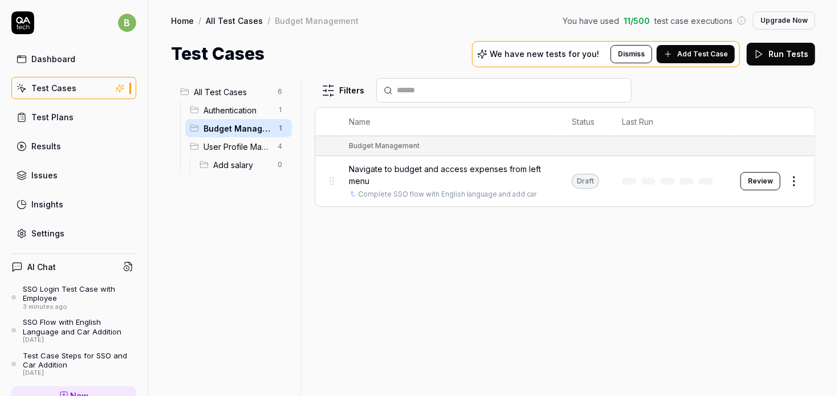
click at [246, 108] on span "Authentication" at bounding box center [237, 110] width 68 height 12
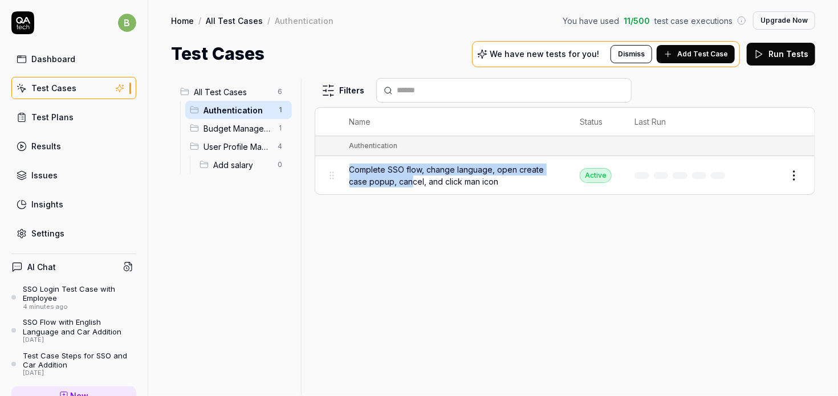
drag, startPoint x: 344, startPoint y: 166, endPoint x: 412, endPoint y: 176, distance: 69.1
click at [412, 176] on td "Complete SSO flow, change language, open create case popup, cancel, and click m…" at bounding box center [453, 175] width 230 height 38
click at [234, 166] on span "Add salary" at bounding box center [242, 165] width 58 height 12
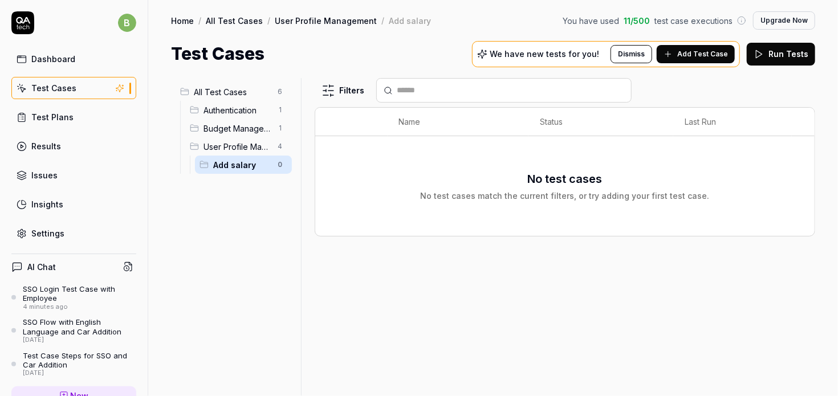
click at [234, 166] on span "Add salary" at bounding box center [242, 165] width 58 height 12
click at [60, 111] on div "Test Plans" at bounding box center [52, 117] width 42 height 12
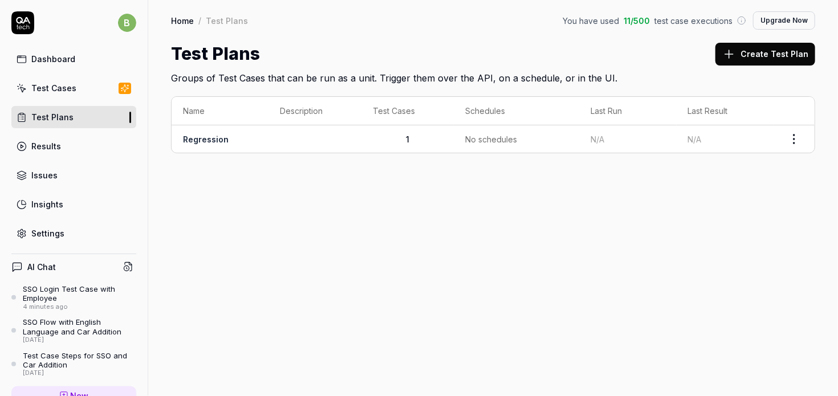
click at [54, 150] on div "Results" at bounding box center [46, 146] width 30 height 12
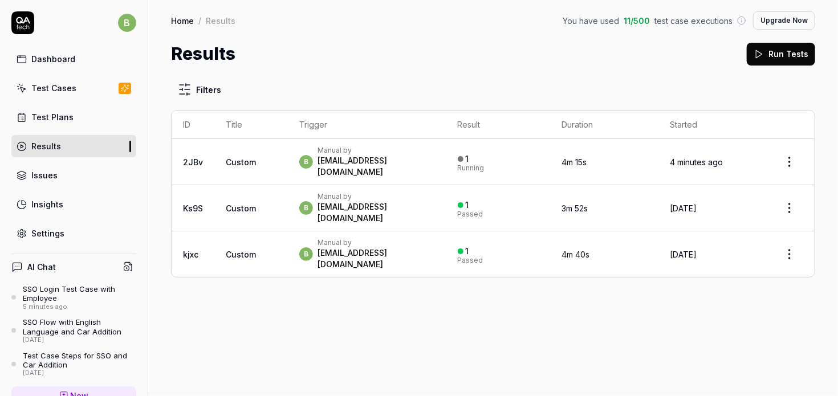
click at [343, 168] on td "b Manual by bs@festinafinance.com" at bounding box center [367, 162] width 158 height 46
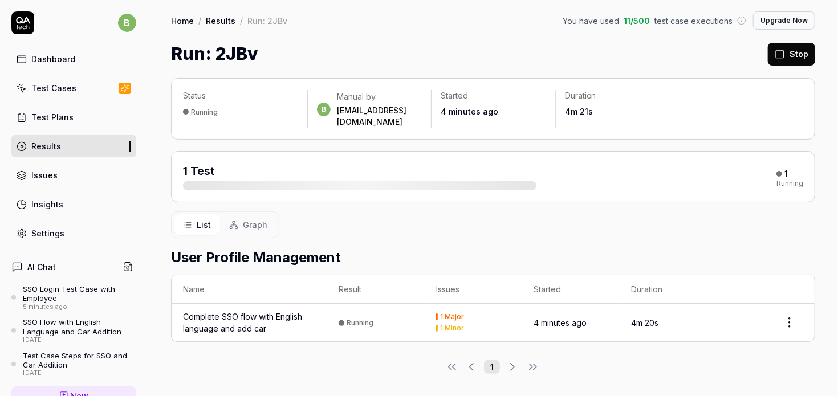
click at [750, 171] on div "1 Test 1 Running" at bounding box center [493, 176] width 620 height 27
click at [250, 322] on td "Complete SSO flow with English language and add car" at bounding box center [249, 323] width 156 height 38
click at [255, 311] on div "Complete SSO flow with English language and add car" at bounding box center [249, 323] width 133 height 24
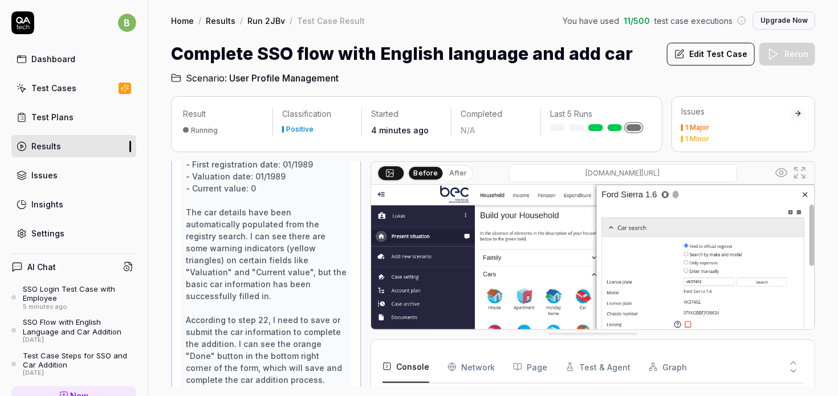
scroll to position [1356, 0]
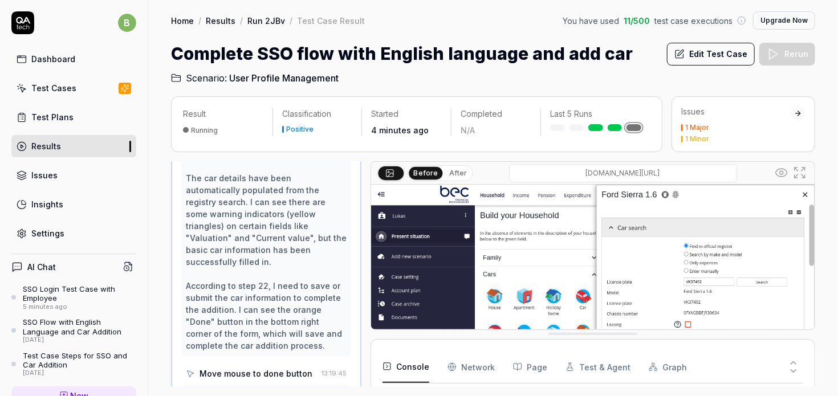
click at [446, 82] on h2 "Scenario: User Profile Management" at bounding box center [493, 76] width 644 height 18
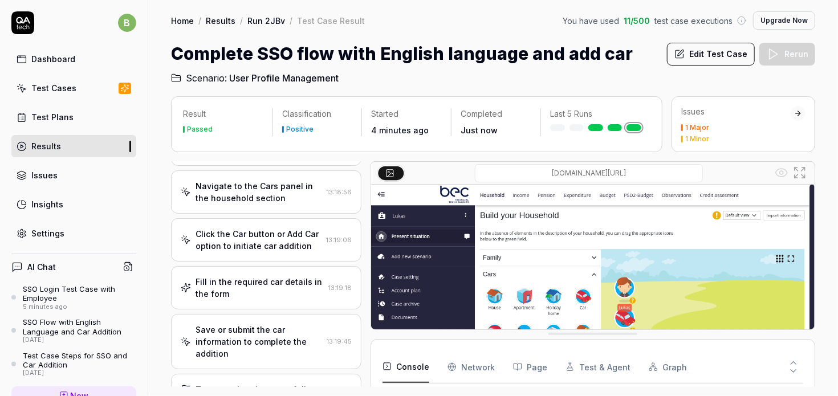
scroll to position [1012, 0]
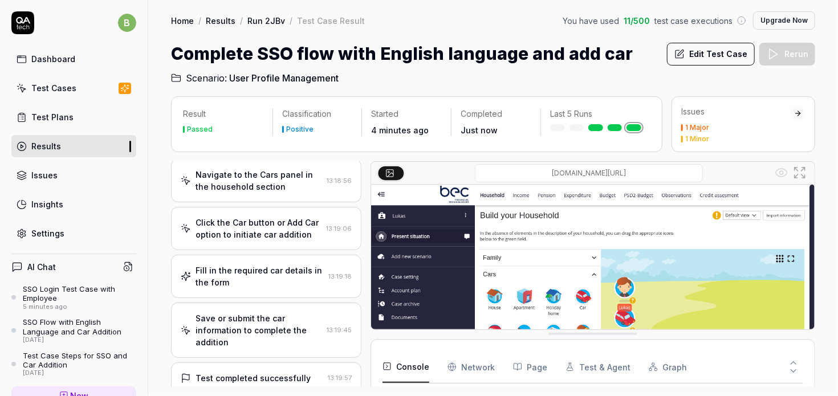
click at [49, 290] on div "SSO Login Test Case with Employee" at bounding box center [79, 293] width 113 height 19
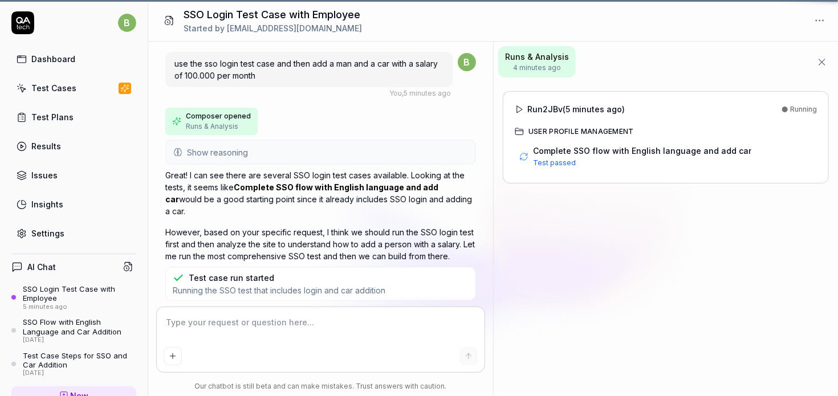
scroll to position [59, 0]
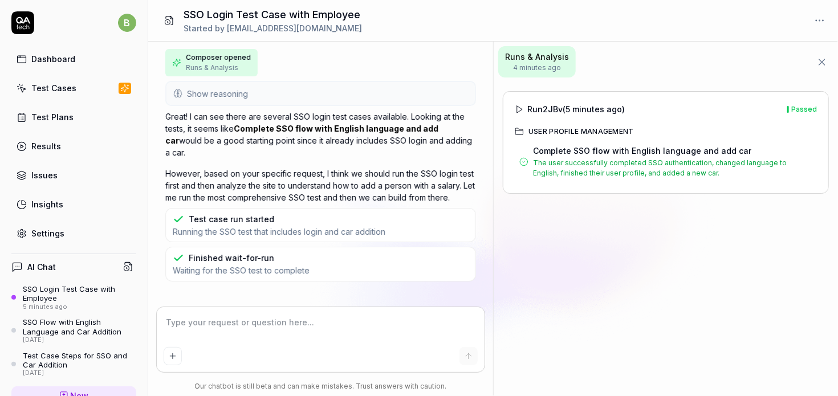
click at [518, 108] on icon at bounding box center [518, 109] width 9 height 9
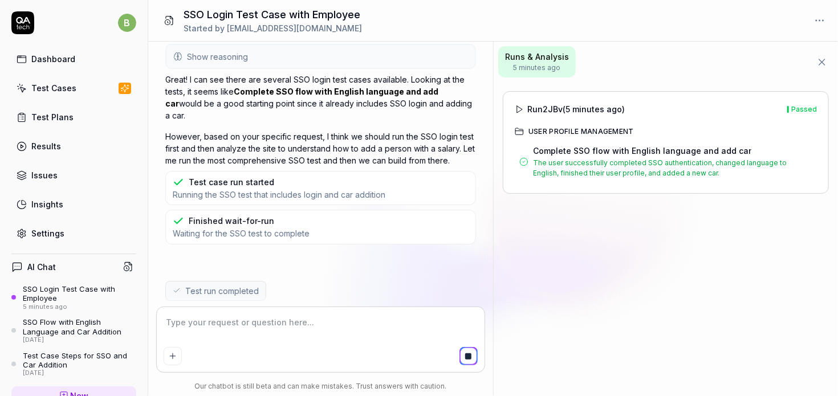
scroll to position [106, 0]
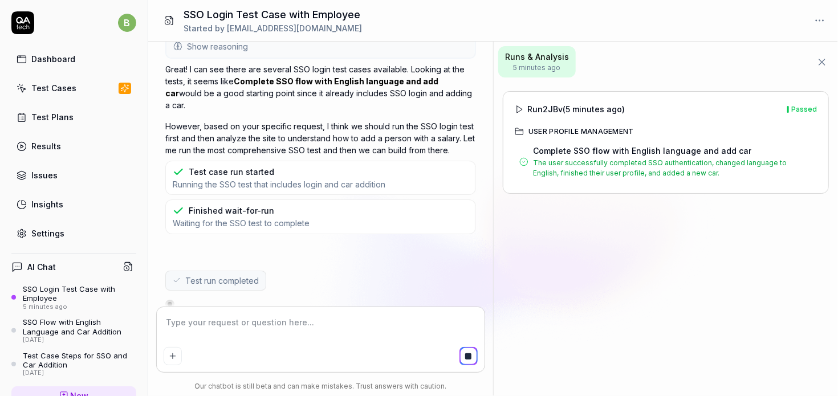
click at [305, 324] on textarea at bounding box center [321, 328] width 314 height 28
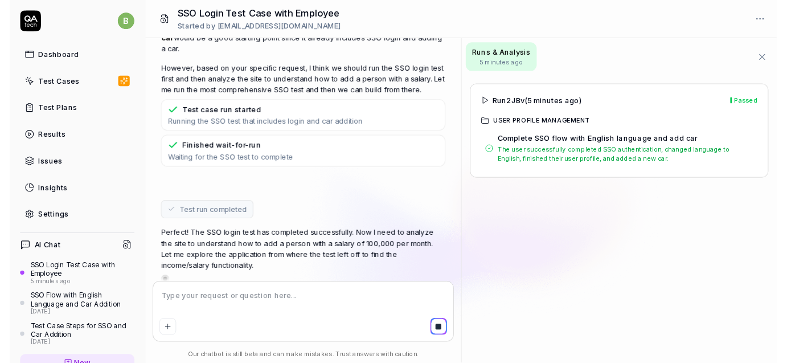
scroll to position [195, 0]
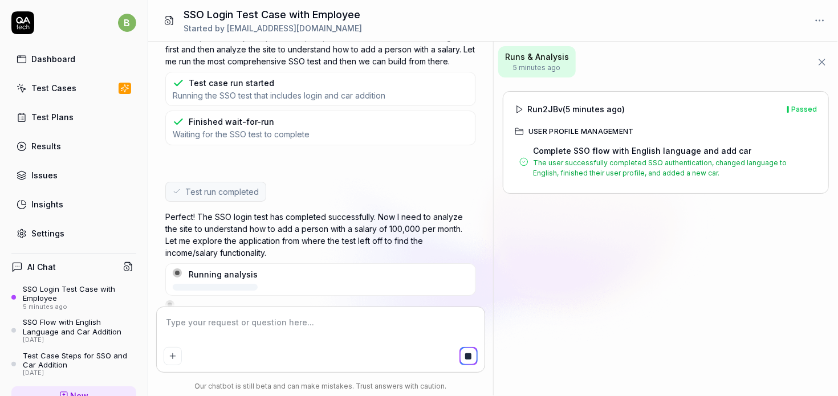
click at [397, 334] on textarea at bounding box center [321, 328] width 314 height 28
click at [299, 266] on div "Running analysis" at bounding box center [320, 279] width 310 height 32
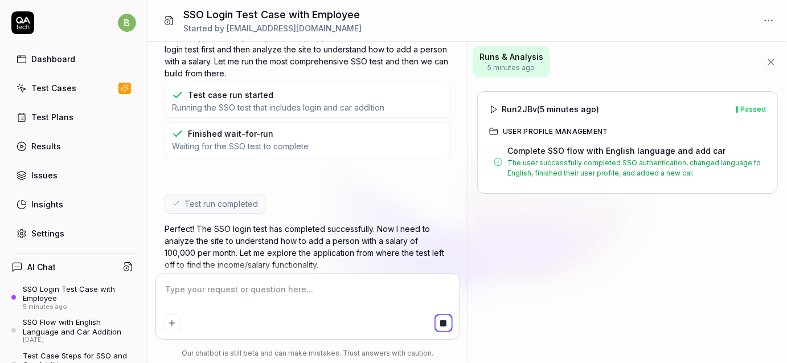
scroll to position [207, 0]
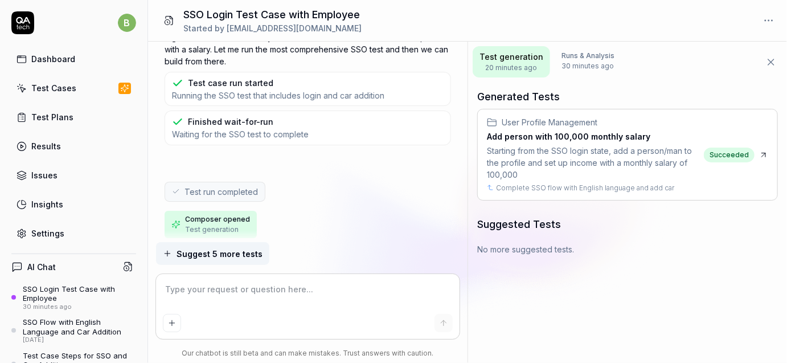
click at [603, 148] on div "Starting from the SSO login state, add a person/man to the profile and set up i…" at bounding box center [593, 163] width 213 height 36
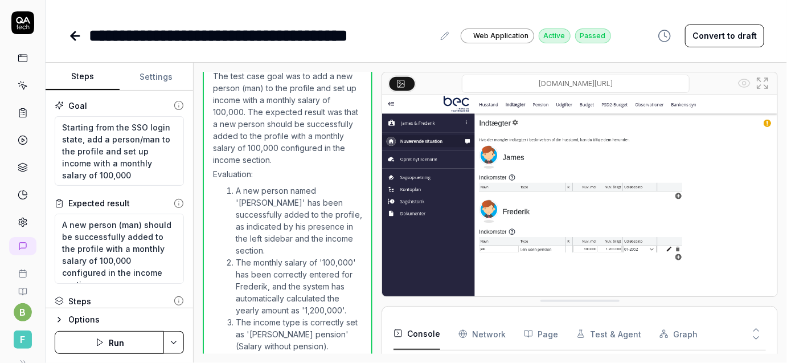
scroll to position [73, 0]
click at [105, 322] on div "Options" at bounding box center [126, 320] width 116 height 14
type textarea "*"
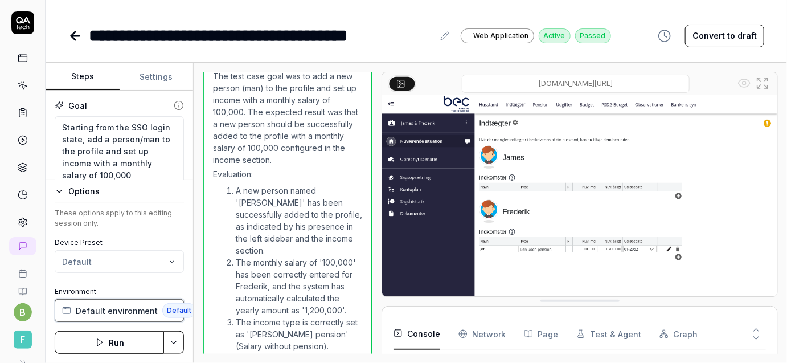
click at [124, 314] on span "Default environment" at bounding box center [117, 311] width 82 height 12
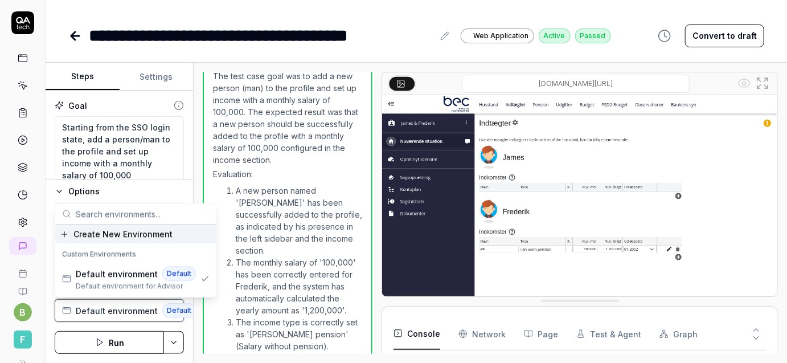
click at [124, 314] on span "Default environment" at bounding box center [117, 311] width 82 height 12
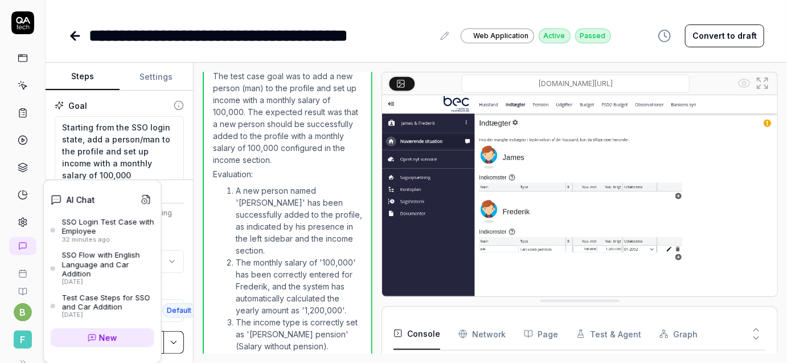
click at [27, 243] on icon at bounding box center [22, 246] width 9 height 9
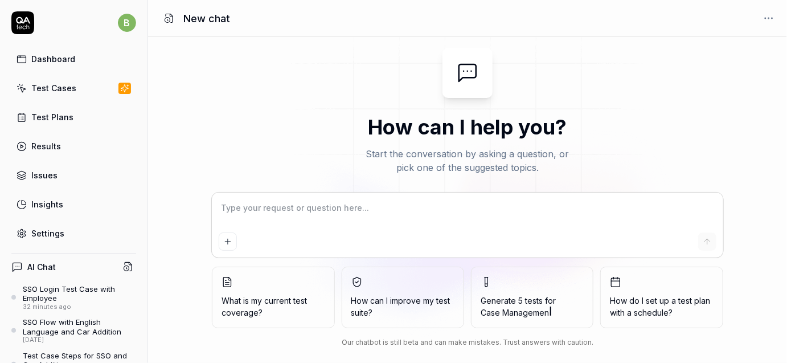
click at [71, 298] on div "SSO Login Test Case with Employee" at bounding box center [79, 293] width 113 height 19
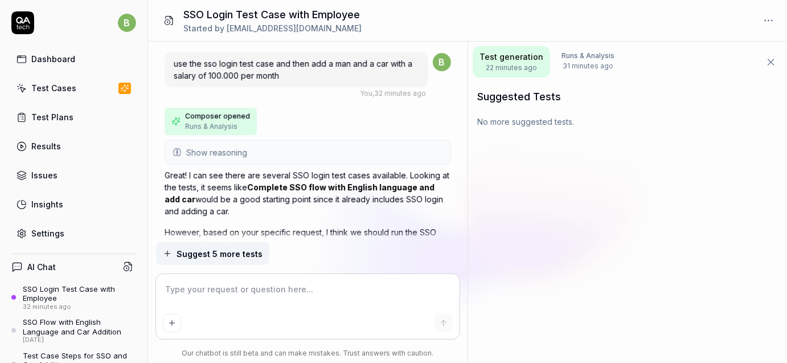
scroll to position [1766, 0]
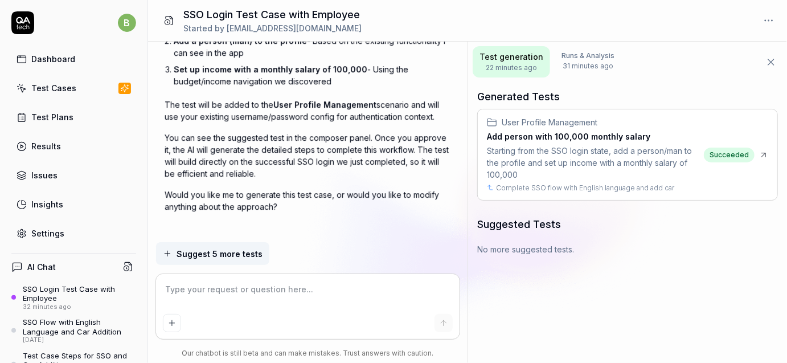
click at [213, 296] on textarea at bounding box center [308, 295] width 290 height 28
type textarea "*"
type textarea "n"
type textarea "*"
type textarea "no"
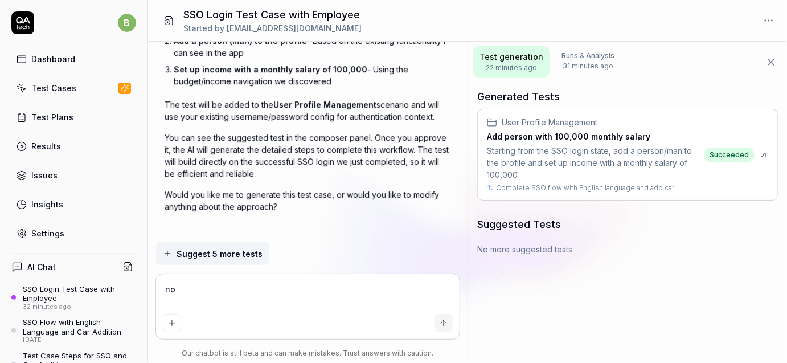
type textarea "*"
type textarea "now"
type textarea "*"
type textarea "now"
type textarea "*"
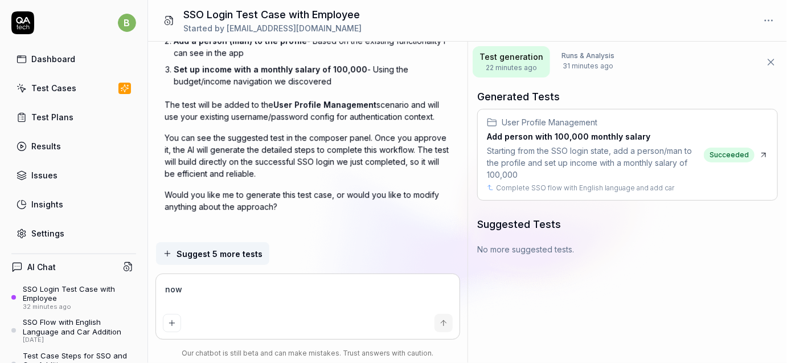
type textarea "now a"
type textarea "*"
type textarea "now ad"
type textarea "*"
type textarea "now add"
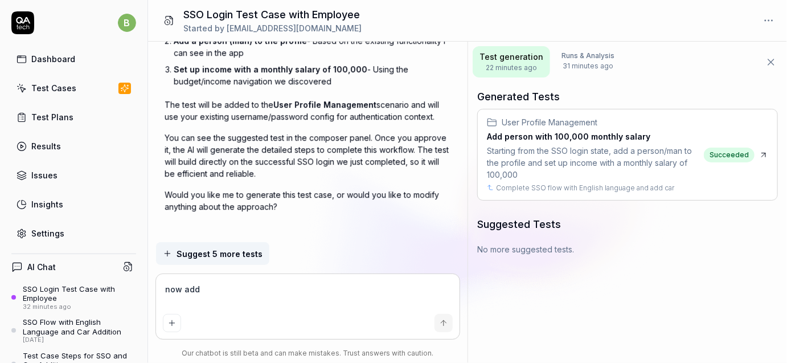
type textarea "*"
type textarea "now add"
type textarea "*"
type textarea "now add a"
type textarea "*"
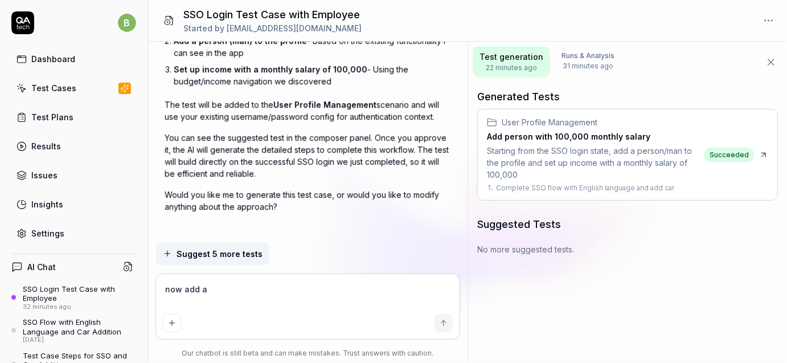
type textarea "now add a"
type textarea "*"
type textarea "now add a h"
type textarea "*"
type textarea "now add a ho"
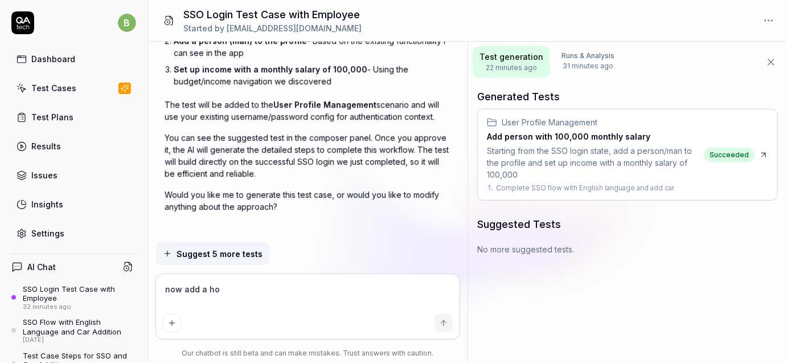
type textarea "*"
type textarea "now add a hou"
type textarea "*"
type textarea "now add a hous"
type textarea "*"
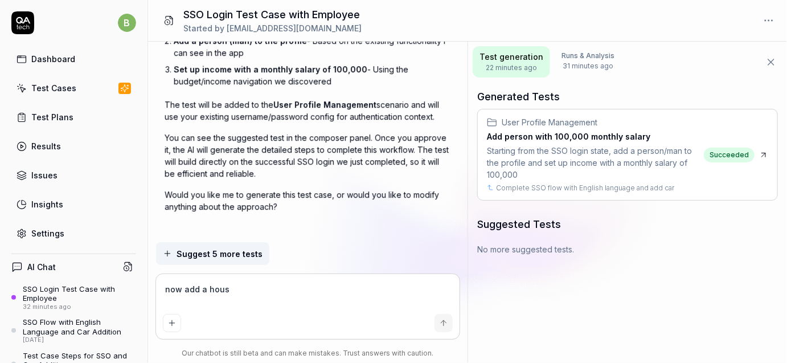
type textarea "now add a house"
type textarea "*"
type textarea "now add a house"
type textarea "*"
type textarea "now add a house t"
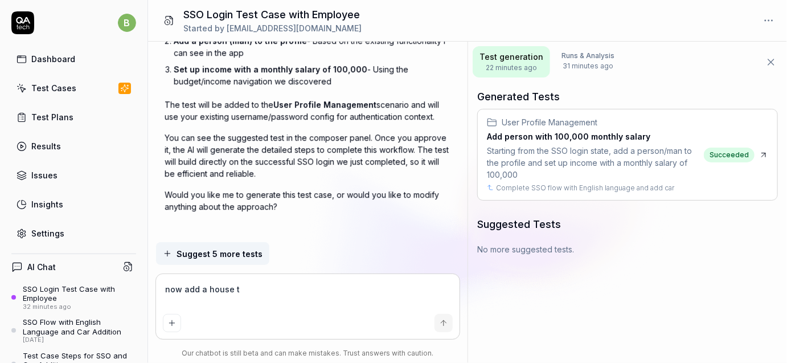
type textarea "*"
type textarea "now add a house to"
type textarea "*"
type textarea "now add a house to"
type textarea "*"
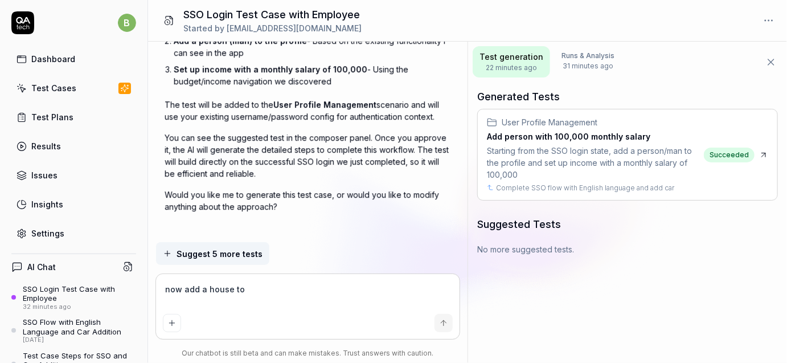
type textarea "now add a house to t"
type textarea "*"
type textarea "now add a house to th"
type textarea "*"
type textarea "now add a house to the"
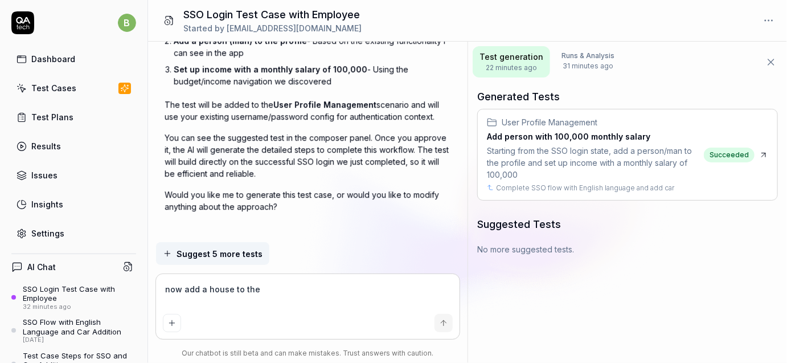
type textarea "*"
type textarea "now add a house to the"
type textarea "*"
type textarea "now add a house to the p"
type textarea "*"
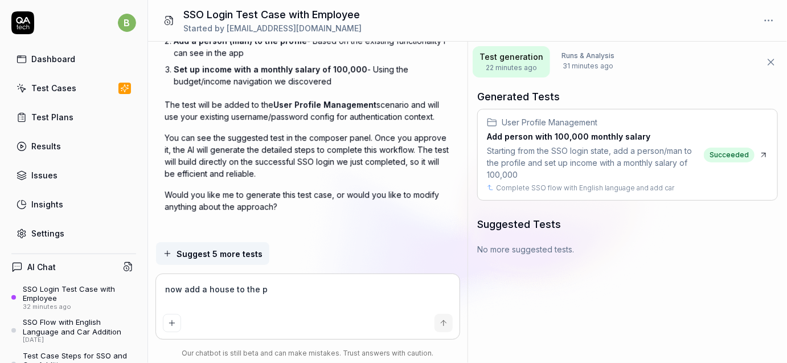
type textarea "now add a house to the pr"
type textarea "*"
type textarea "now add a house to the pre"
type textarea "*"
type textarea "now add a house to the prev"
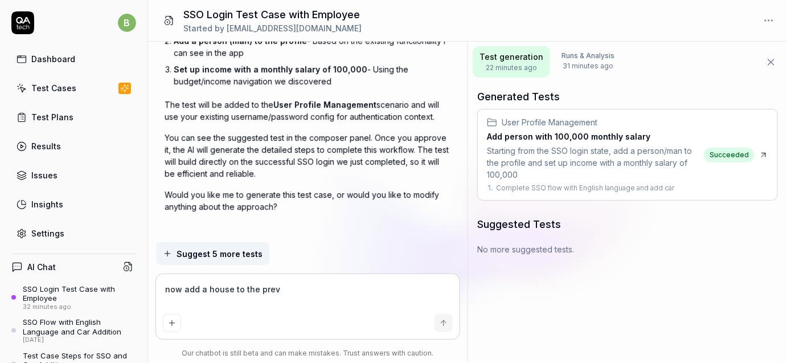
type textarea "*"
type textarea "now add a house to the previ"
type textarea "*"
type textarea "now add a house to the previo"
type textarea "*"
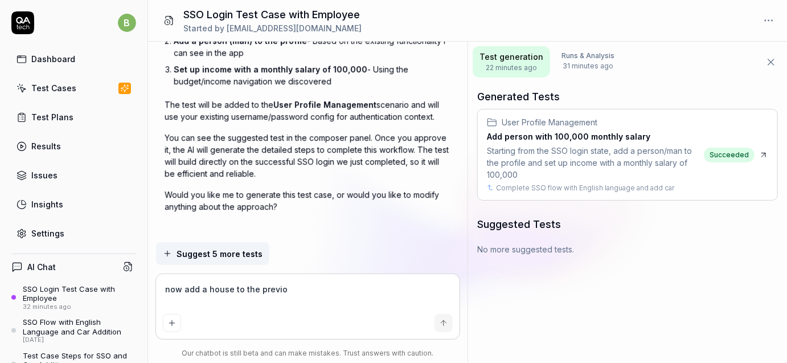
type textarea "now add a house to the previou"
type textarea "*"
type textarea "now add a house to the previous"
type textarea "*"
type textarea "now add a house to the previous"
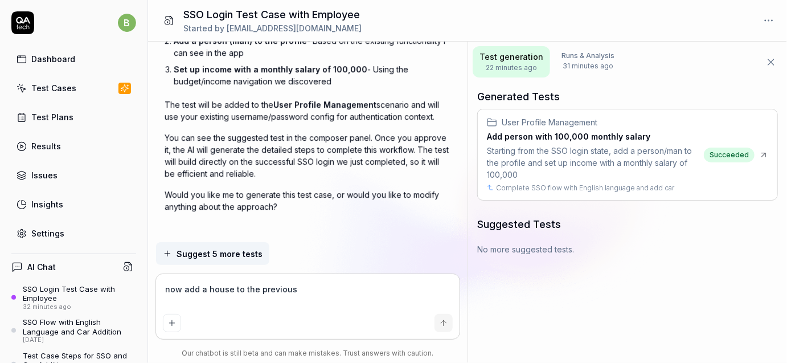
type textarea "*"
type textarea "now add a house to the previous t"
type textarea "*"
type textarea "now add a house to the previous te"
type textarea "*"
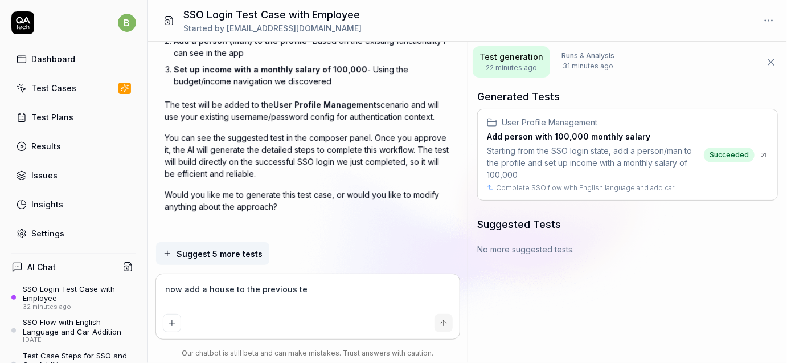
type textarea "now add a house to the previous tes"
type textarea "*"
type textarea "now add a house to the previous test"
type textarea "*"
type textarea "now add a house to the previous test"
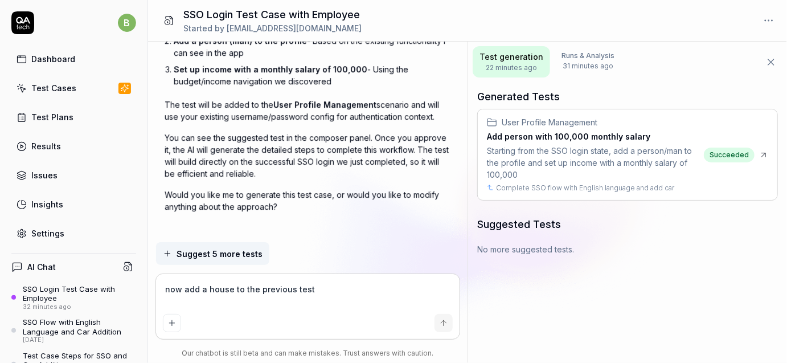
type textarea "*"
type textarea "now add a house to the previous test c"
type textarea "*"
type textarea "now add a house to the previous test ca"
type textarea "*"
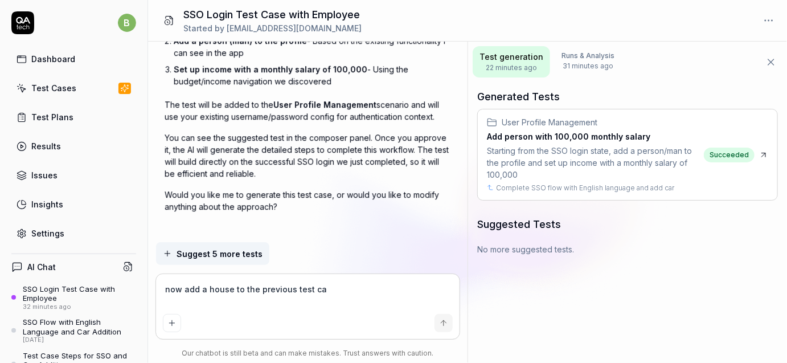
type textarea "now add a house to the previous test cas"
type textarea "*"
type textarea "now add a house to the previous test case"
type textarea "*"
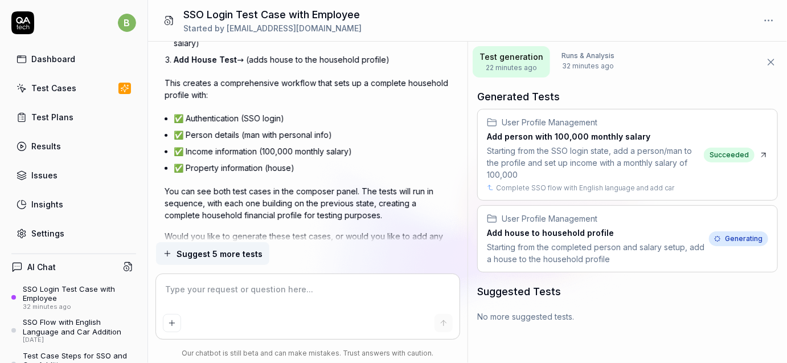
scroll to position [2239, 0]
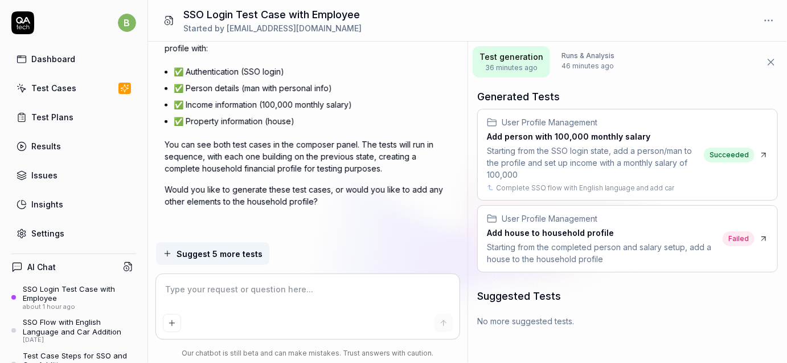
click at [616, 243] on div "Starting from the completed person and salary setup, add a house to the househo…" at bounding box center [602, 253] width 231 height 24
type textarea "*"
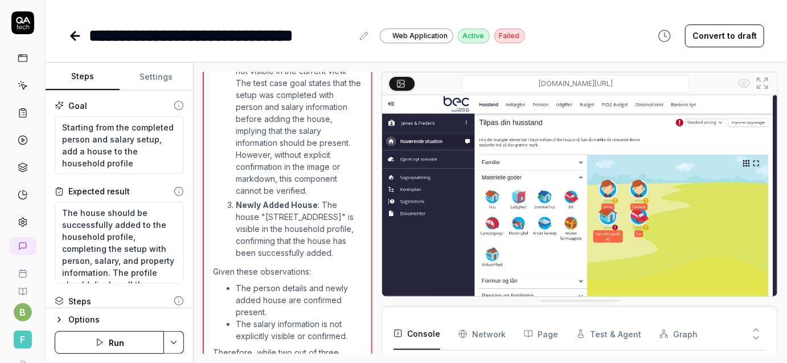
scroll to position [1018, 0]
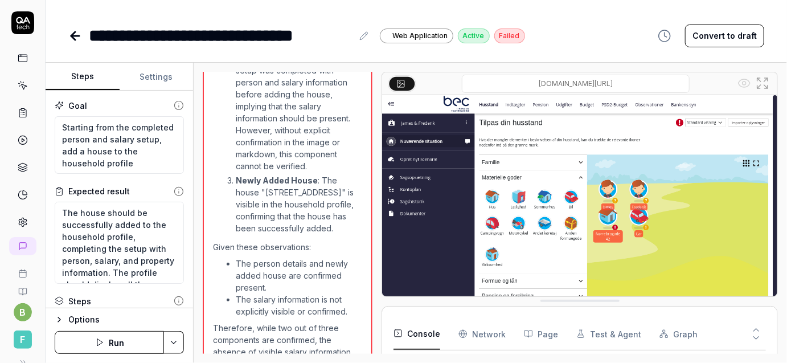
type textarea "*"
